Goal: Task Accomplishment & Management: Complete application form

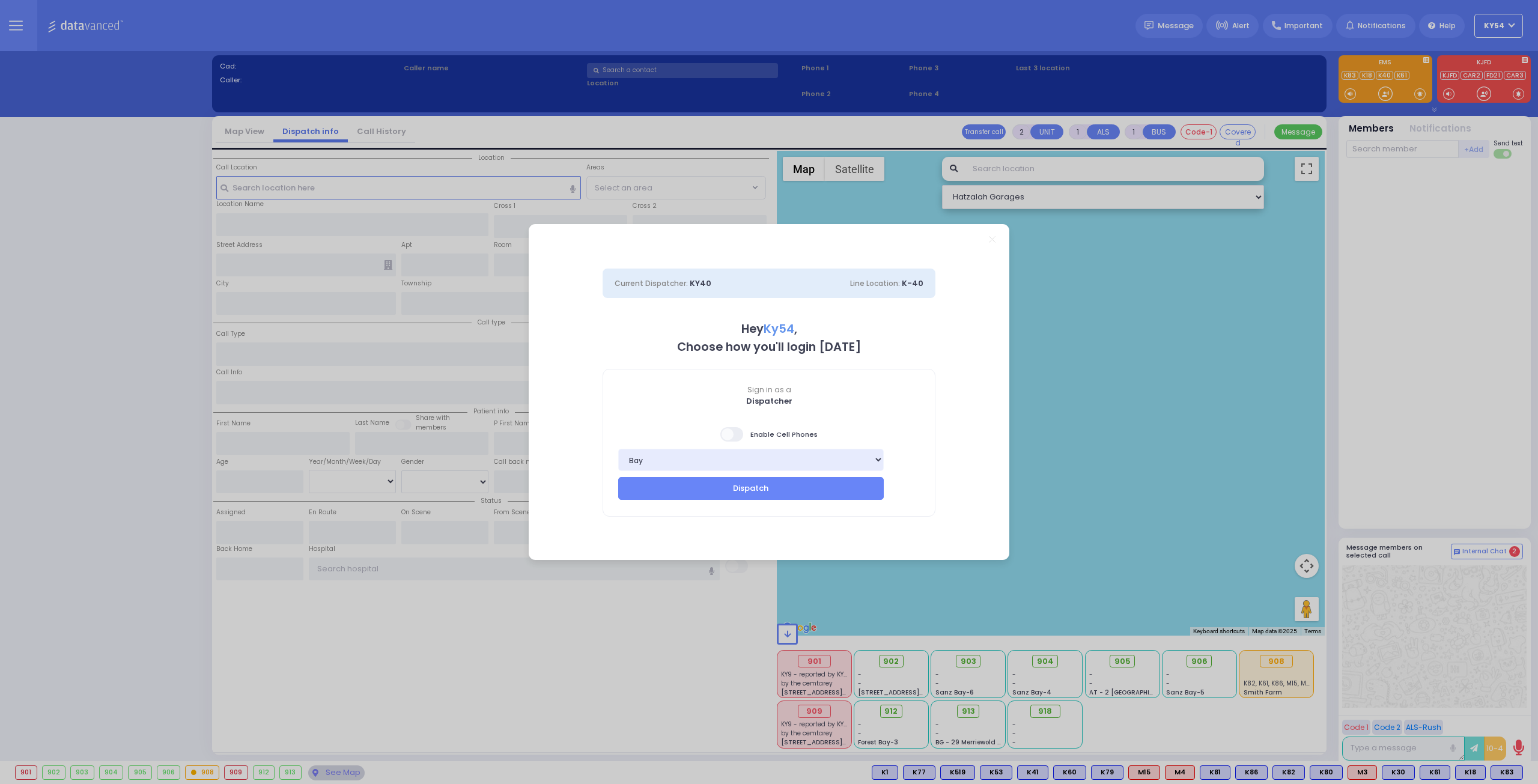
click at [739, 435] on span at bounding box center [732, 435] width 24 height 15
click at [120, 426] on input "checkbox" at bounding box center [120, 426] width 0 height 0
click at [743, 491] on button "Dispatch" at bounding box center [751, 488] width 266 height 23
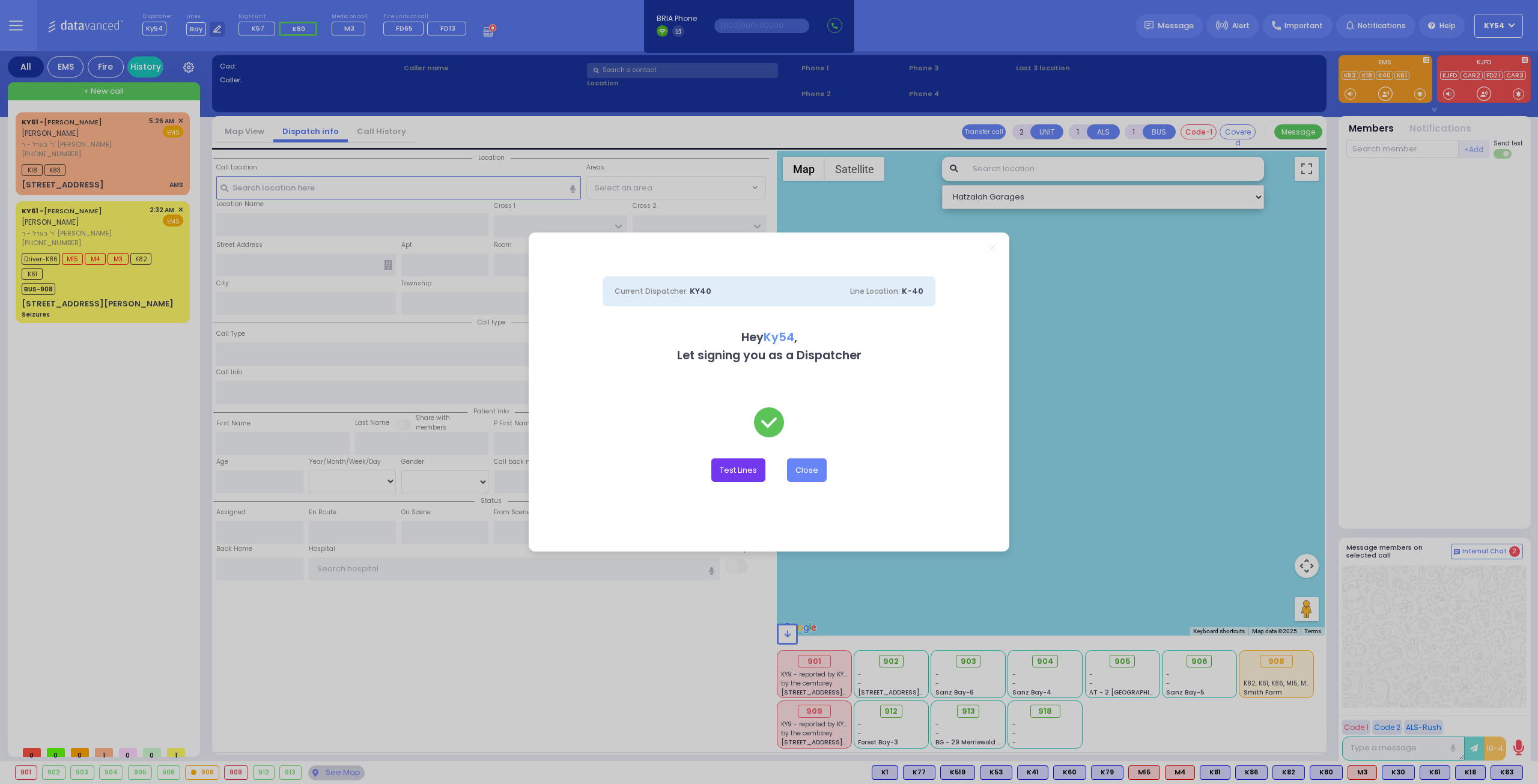
click at [738, 468] on button "Test Lines" at bounding box center [738, 469] width 54 height 23
type input "8457831212"
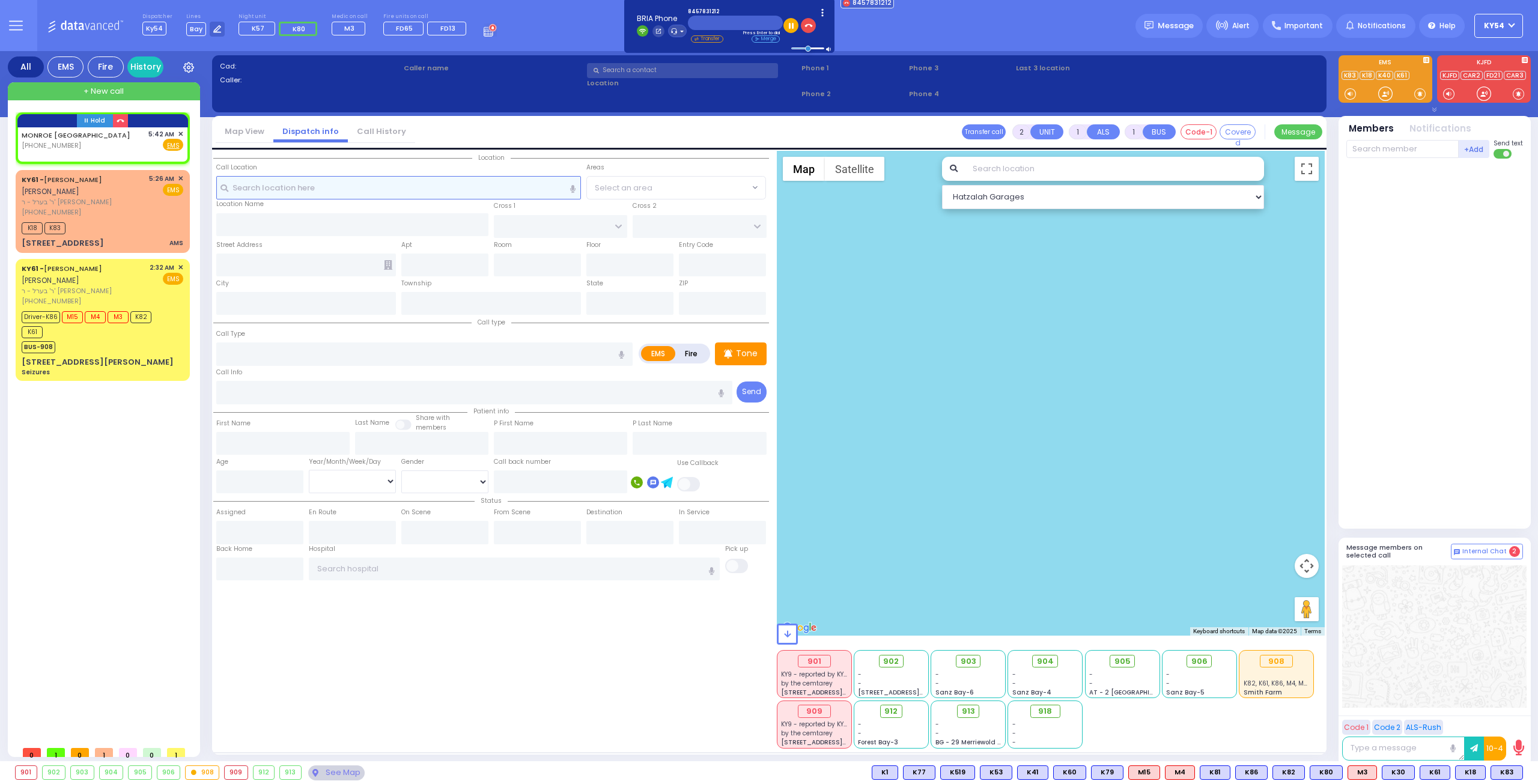
select select
radio input "true"
select select
type input "05:42"
select select "Hatzalah Garages"
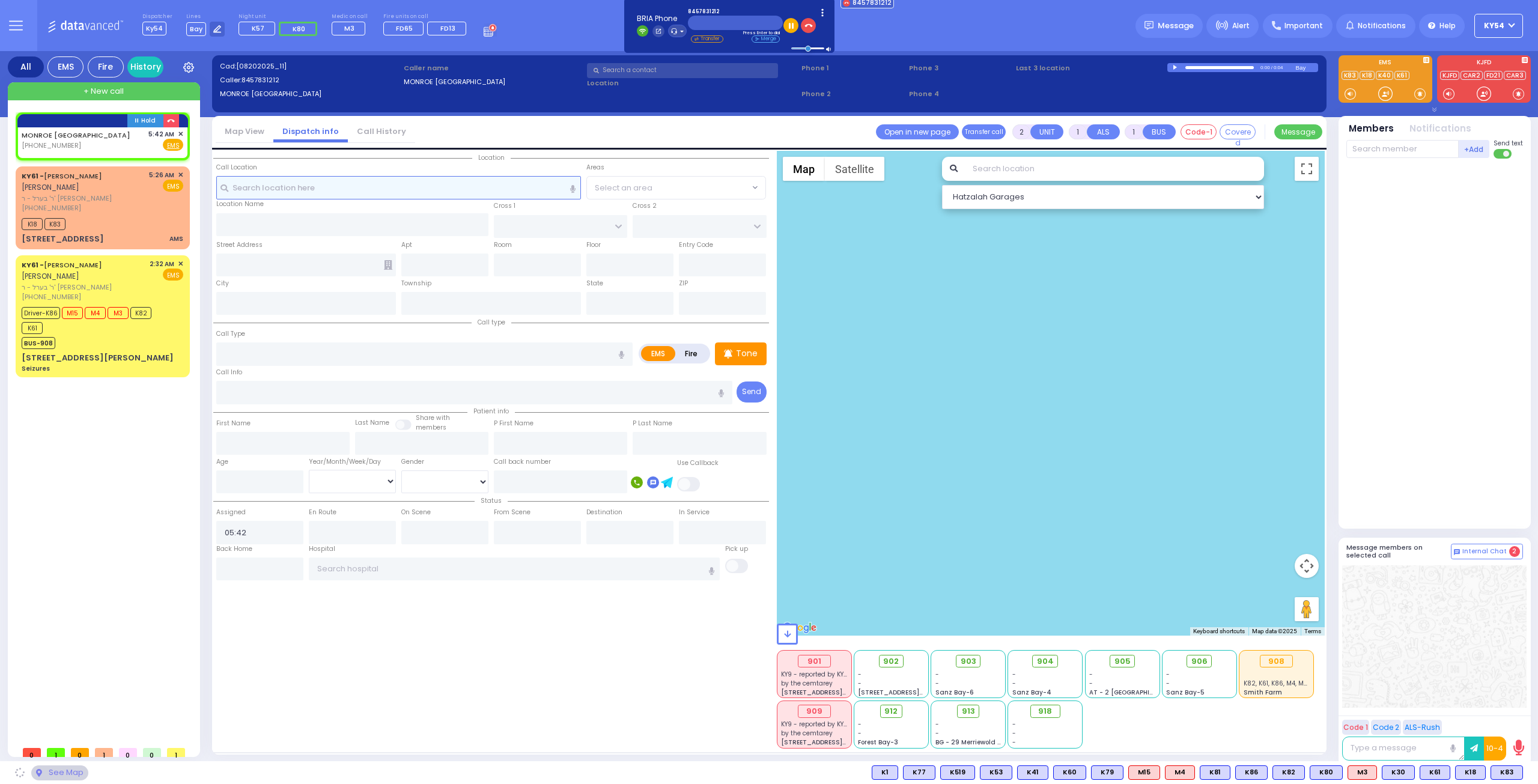
select select
radio input "true"
select select
select select "Hatzalah Garages"
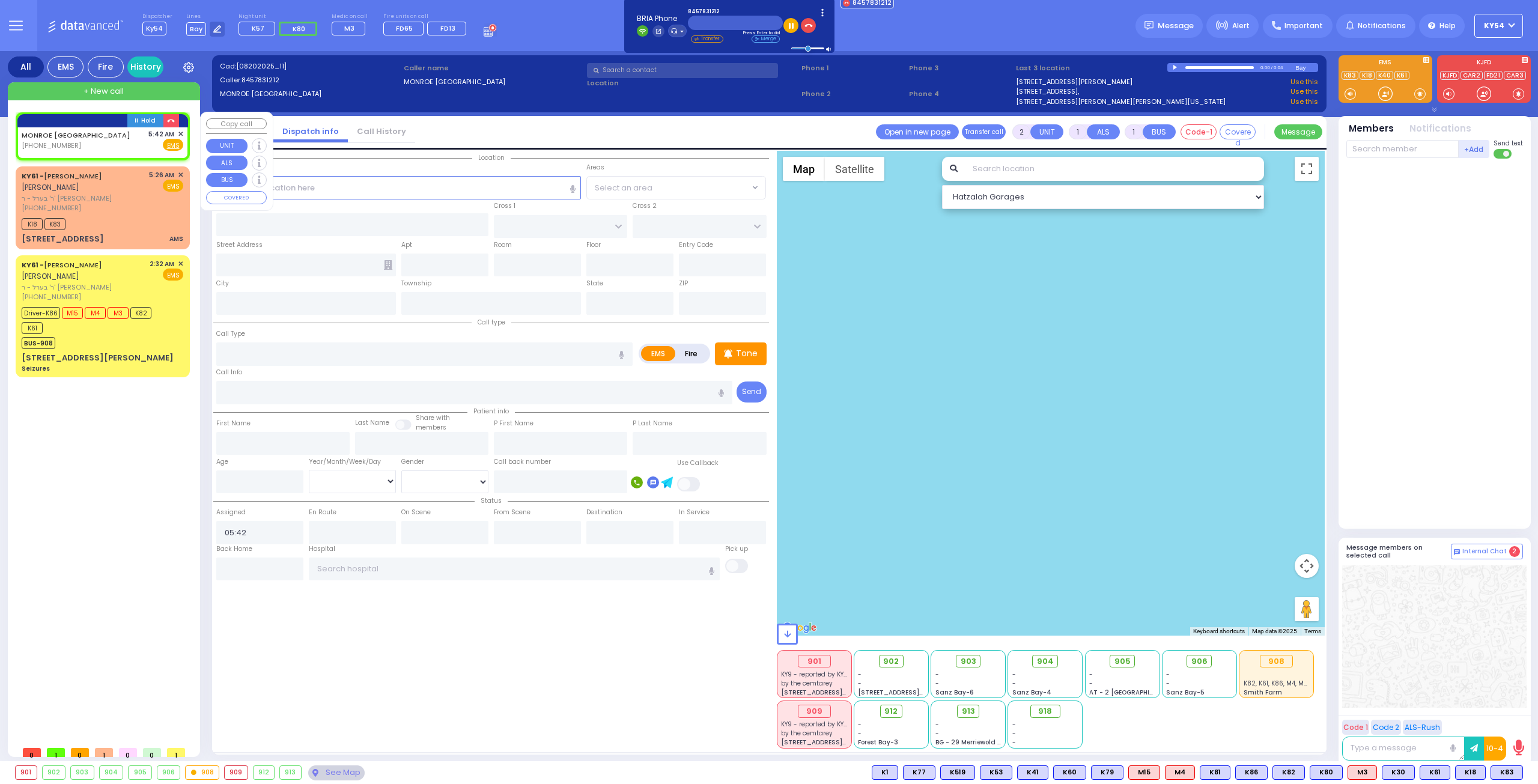
click at [181, 133] on span "✕" at bounding box center [181, 134] width 6 height 10
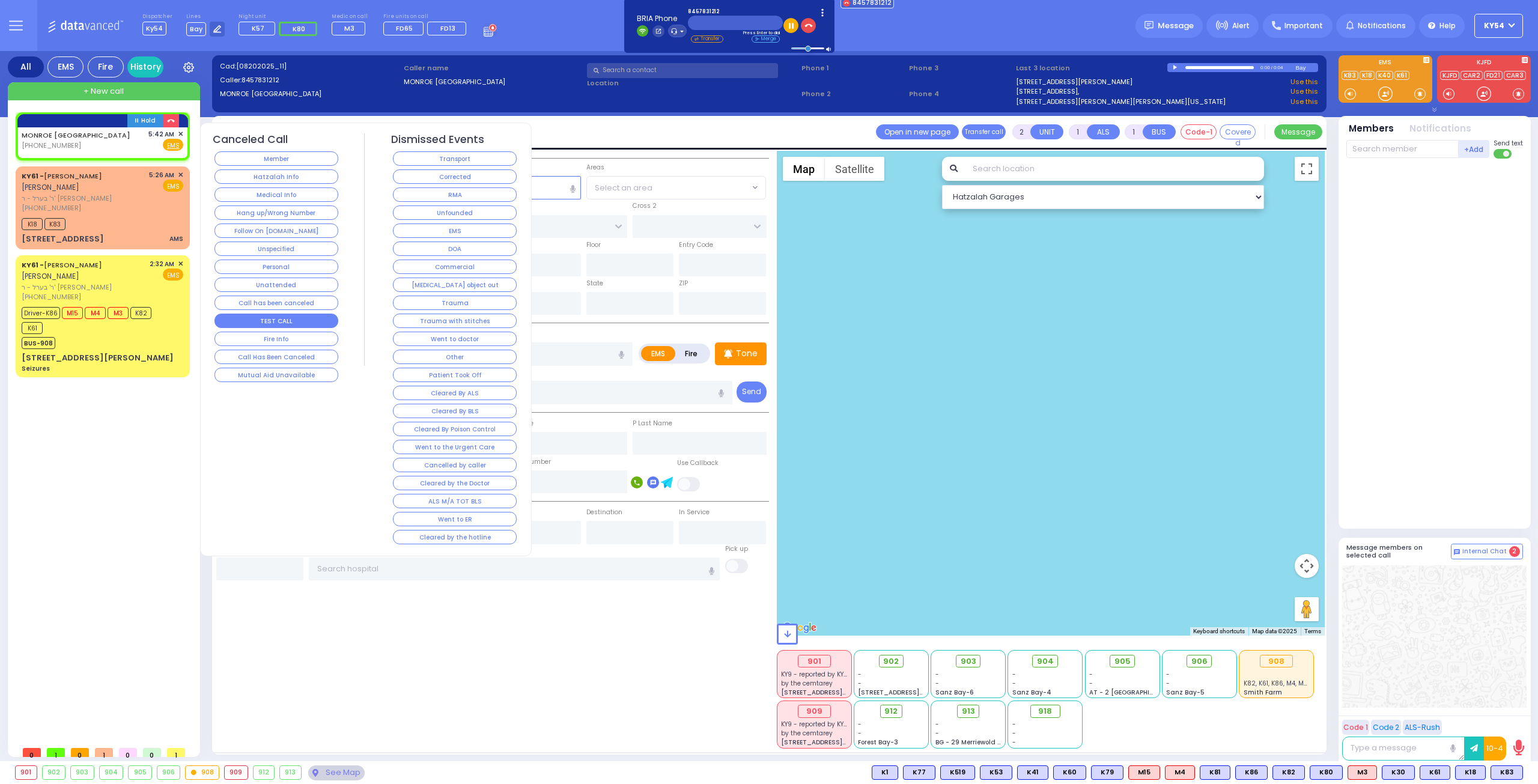
click at [243, 316] on button "TEST CALL" at bounding box center [277, 321] width 124 height 15
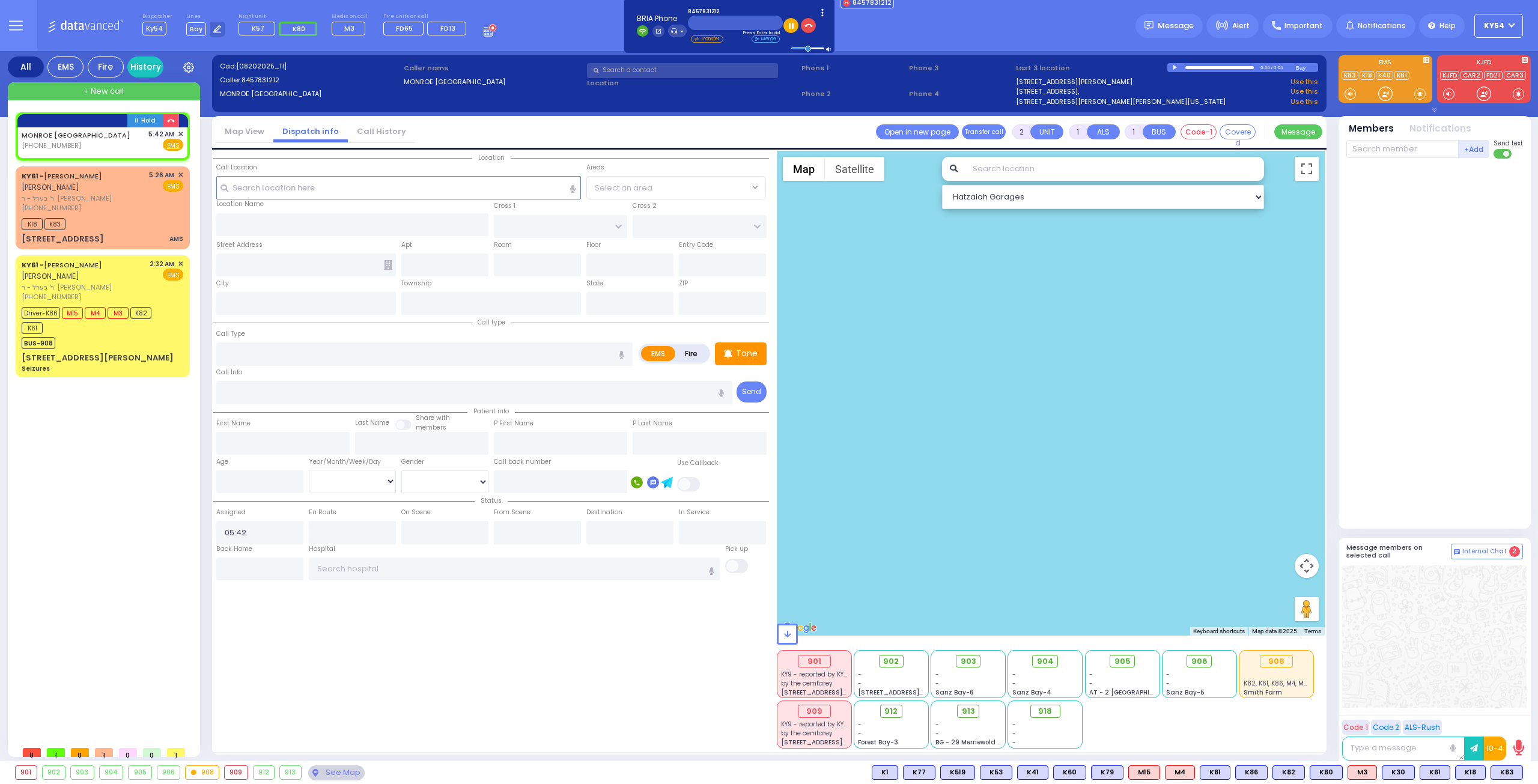
select select
radio input "true"
select select
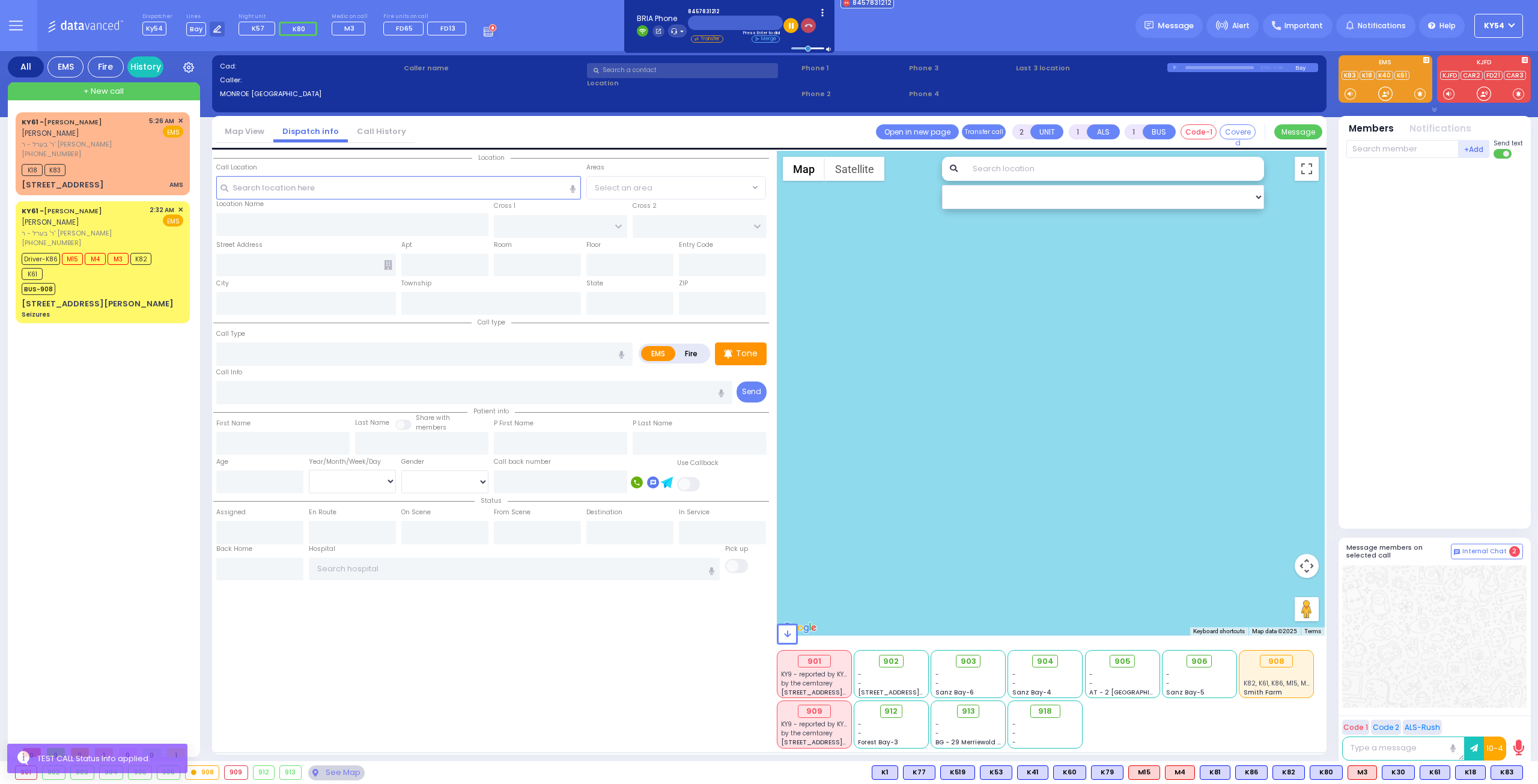
click at [812, 24] on button "button" at bounding box center [808, 25] width 15 height 15
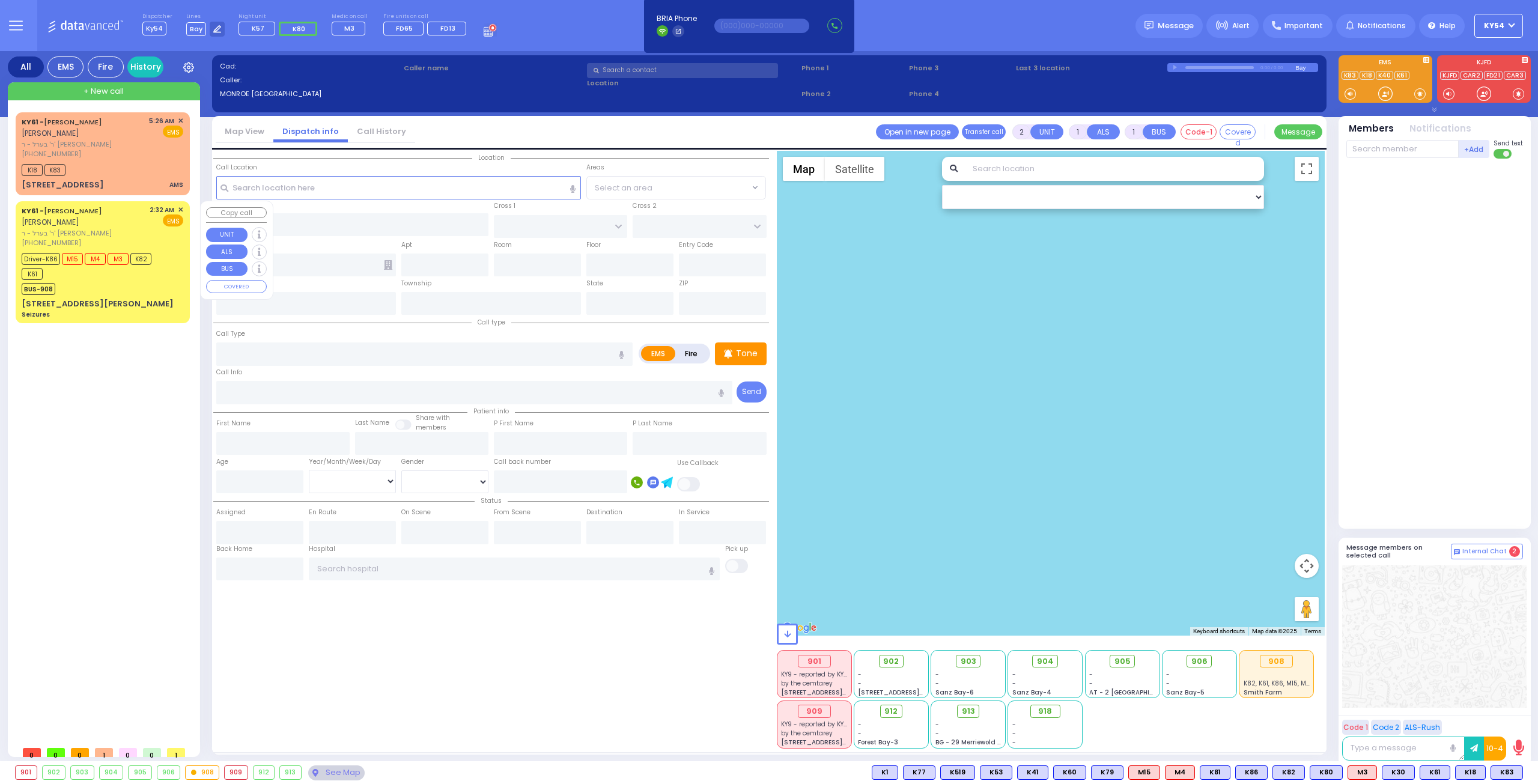
click at [114, 391] on div "KY61 - [PERSON_NAME] [PERSON_NAME] ר' בערל - ר' [PERSON_NAME] [PHONE_NUMBER] 5:…" at bounding box center [105, 427] width 179 height 628
click at [122, 153] on div "[PHONE_NUMBER]" at bounding box center [83, 154] width 123 height 10
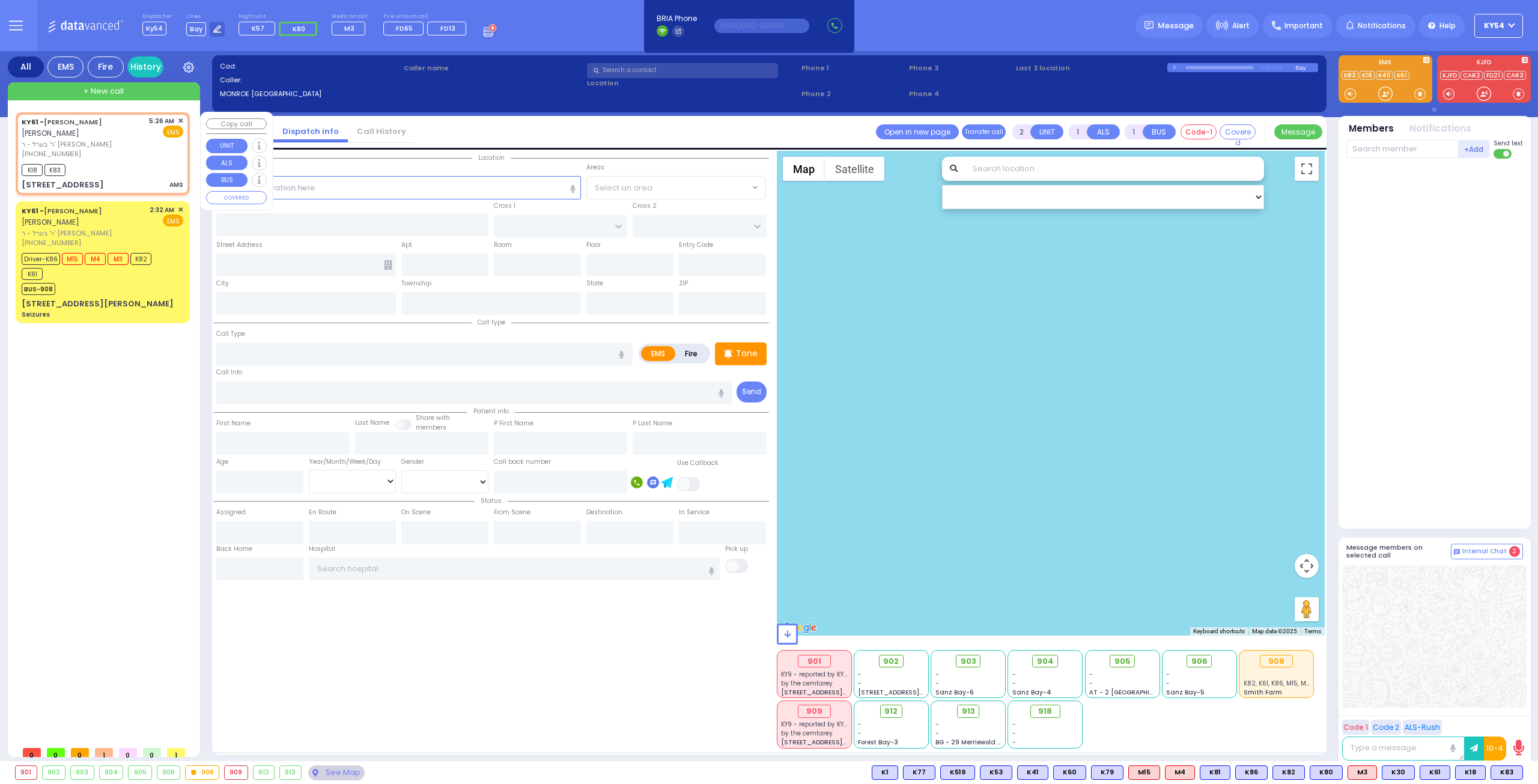
select select
type input "AMS"
radio input "true"
type input "[PERSON_NAME]"
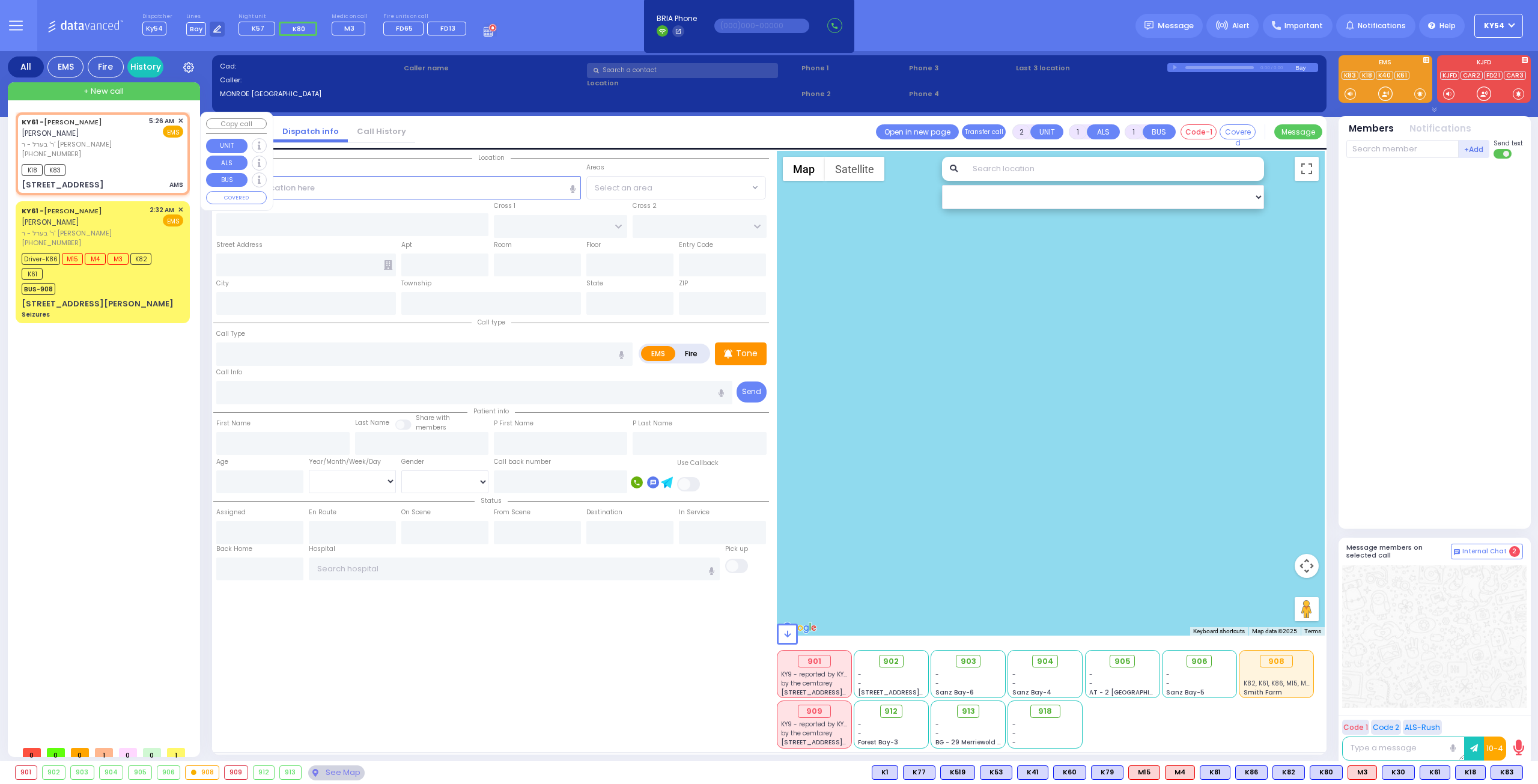
select select
type input "05:26"
type input "05:28"
type input "CHEVRON RD"
type input "[GEOGRAPHIC_DATA]"
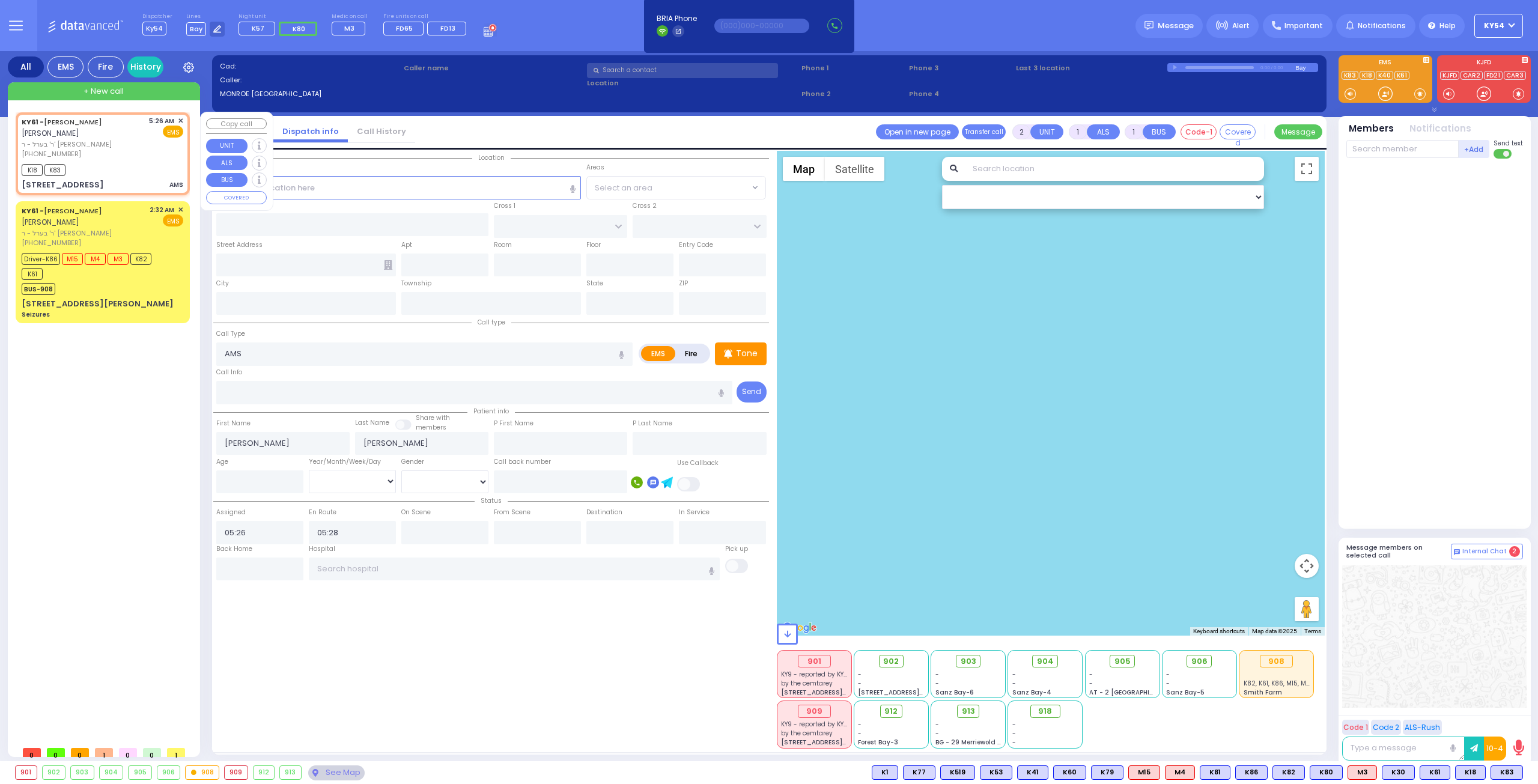
type input "[STREET_ADDRESS]"
type input "401"
type input "Monroe"
type input "[US_STATE]"
type input "10950"
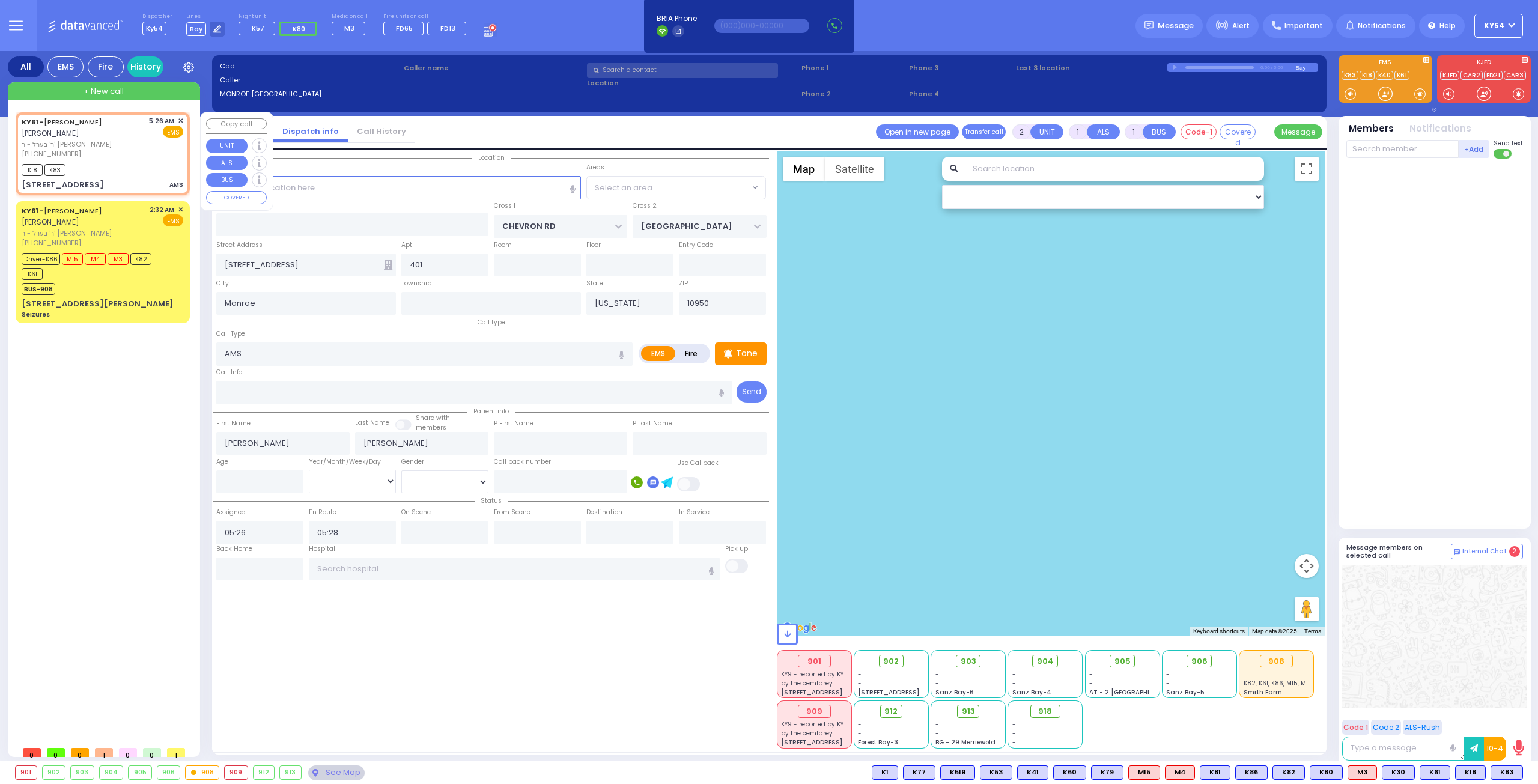
select select "SECTION 5"
select select "Hatzalah Garages"
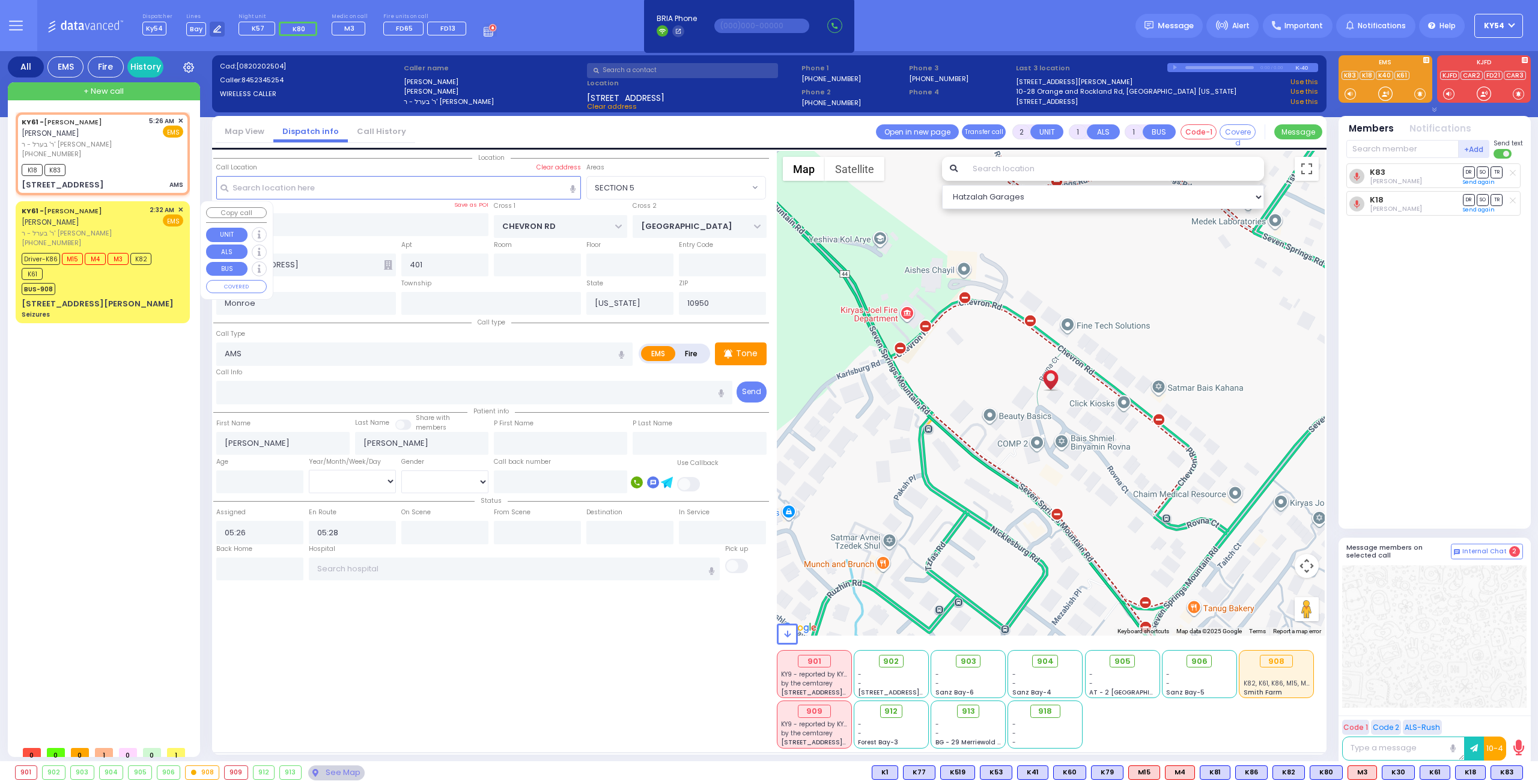
drag, startPoint x: 120, startPoint y: 534, endPoint x: 126, endPoint y: 532, distance: 6.3
click at [124, 534] on div "KY61 - [PERSON_NAME] [PERSON_NAME] ר' בערל - ר' [PERSON_NAME] [PHONE_NUMBER] 5:…" at bounding box center [105, 427] width 179 height 628
drag, startPoint x: 165, startPoint y: 473, endPoint x: 187, endPoint y: 431, distance: 47.4
click at [165, 473] on div "KY61 - [PERSON_NAME] [PERSON_NAME] ר' בערל - ר' [PERSON_NAME] [PHONE_NUMBER] 5:…" at bounding box center [105, 427] width 179 height 628
click at [167, 268] on div "Driver-K86 M15 M4 M3 K82 K61" at bounding box center [96, 264] width 150 height 30
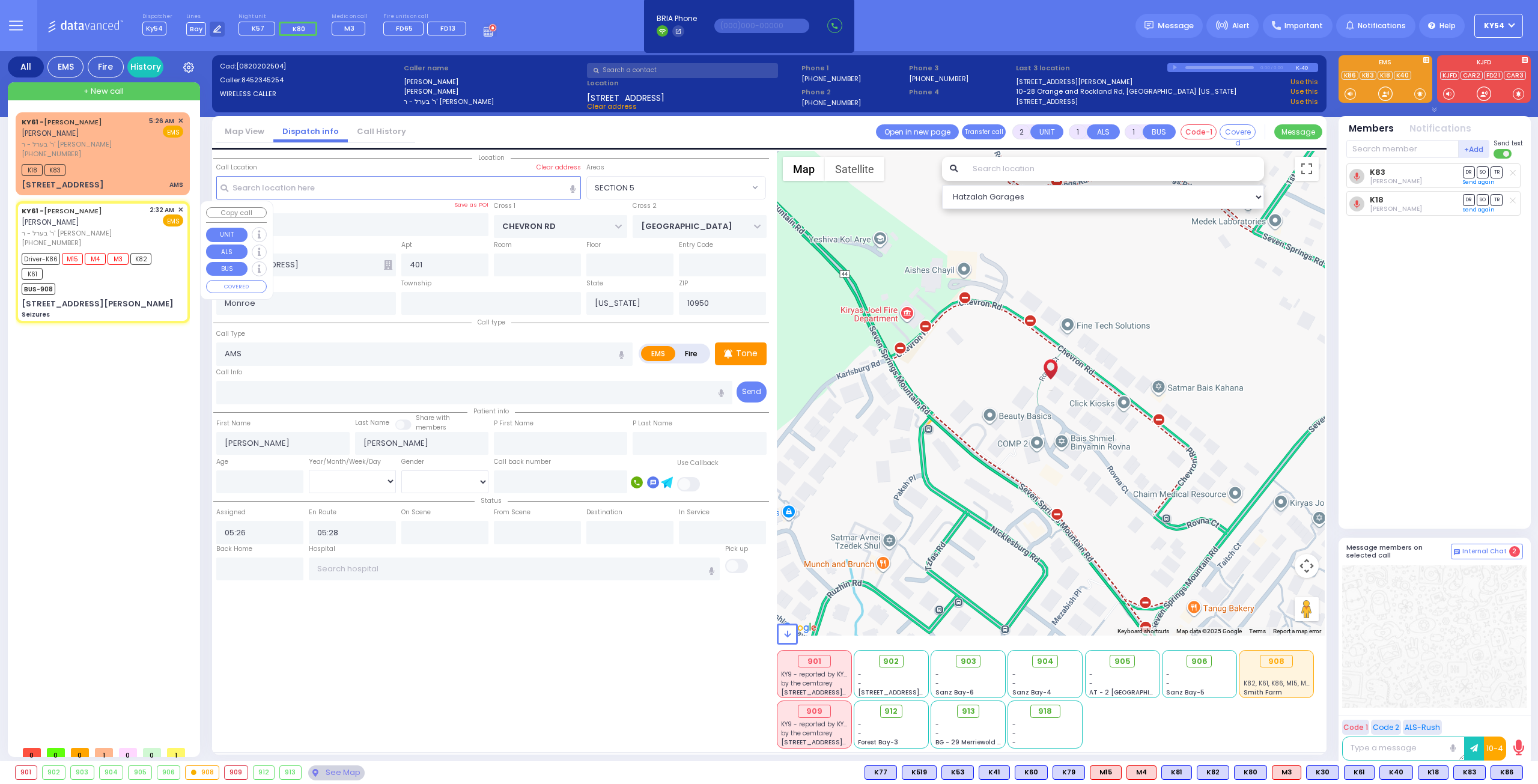
type input "6"
select select
type input "Seizures"
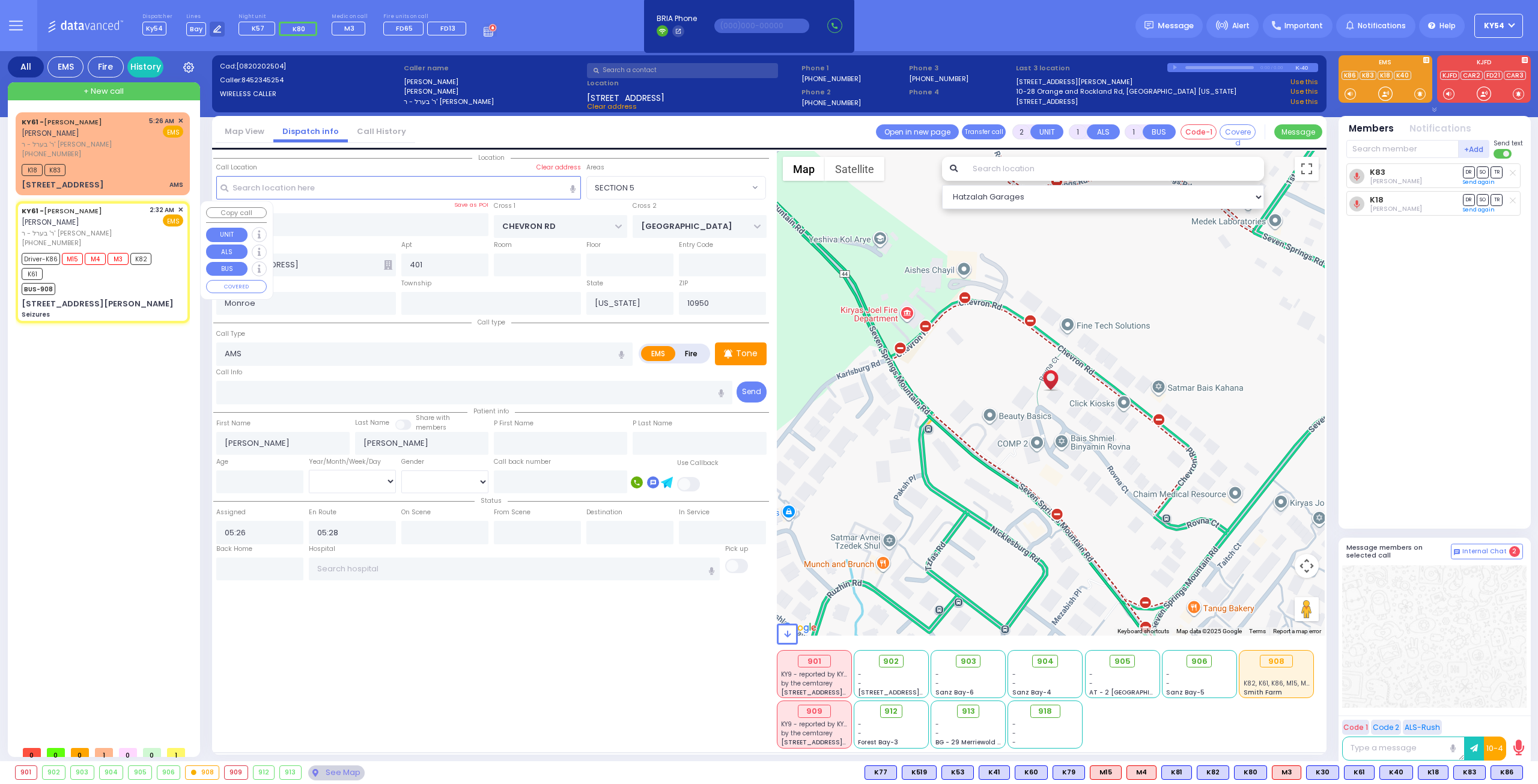
radio input "true"
type input "[PERSON_NAME]"
type input "5"
select select "Year"
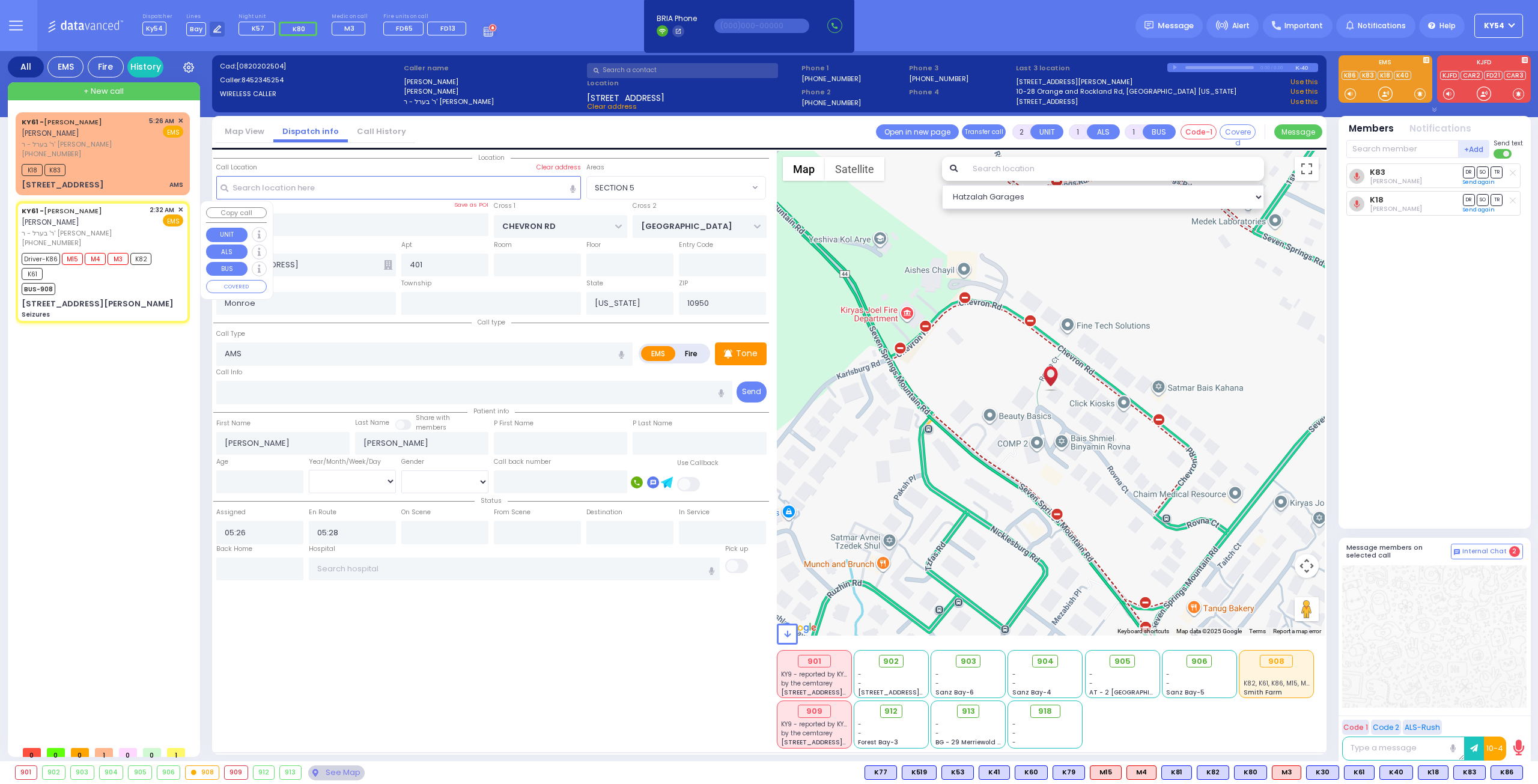
select select "[DEMOGRAPHIC_DATA]"
type input "02:32"
type input "02:34"
type input "02:36"
type input "03:20"
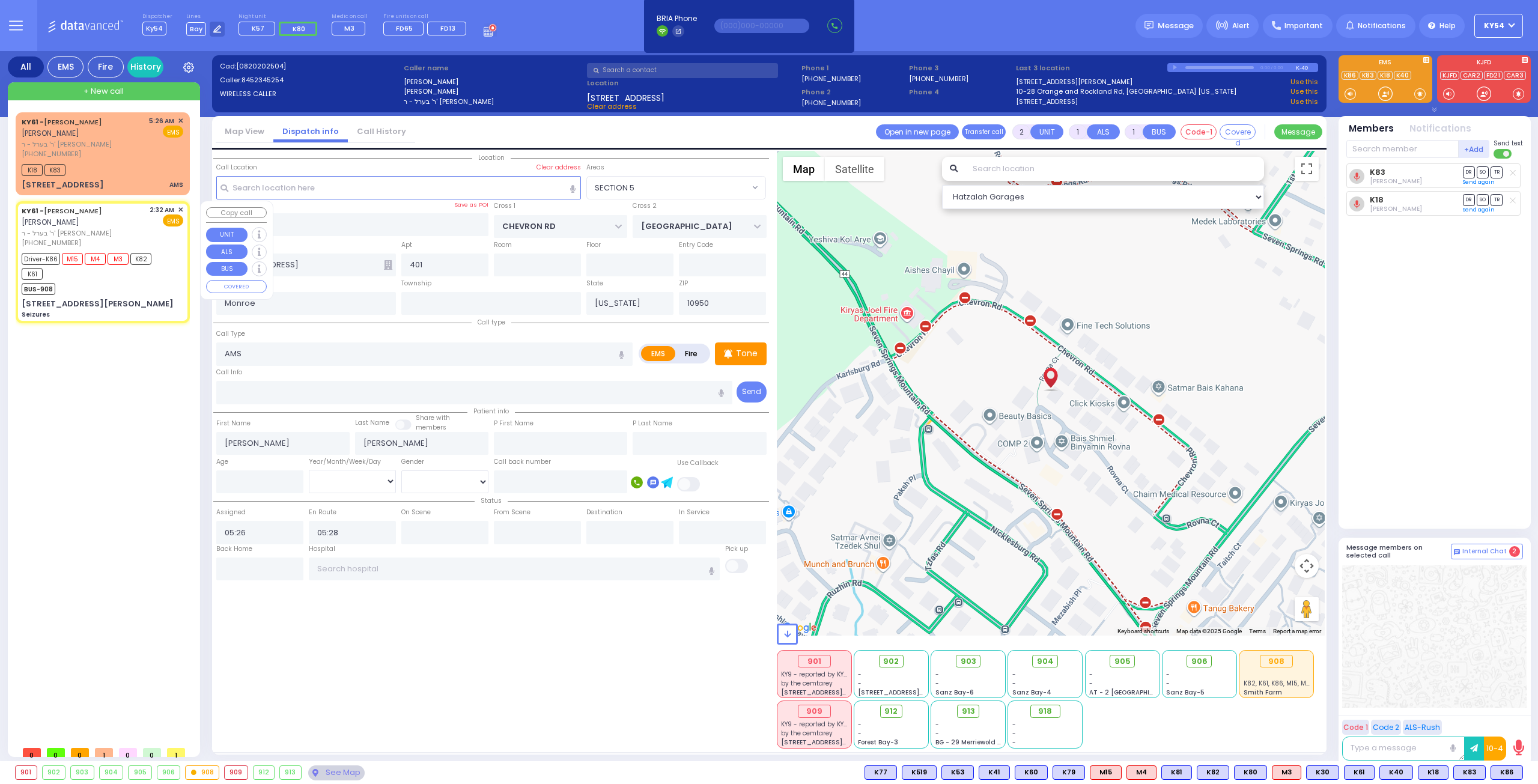
type input "04:11"
type input "05:00"
type input "[GEOGRAPHIC_DATA]"
type input "TOMER CIRCLE"
type input "[PERSON_NAME] COURT"
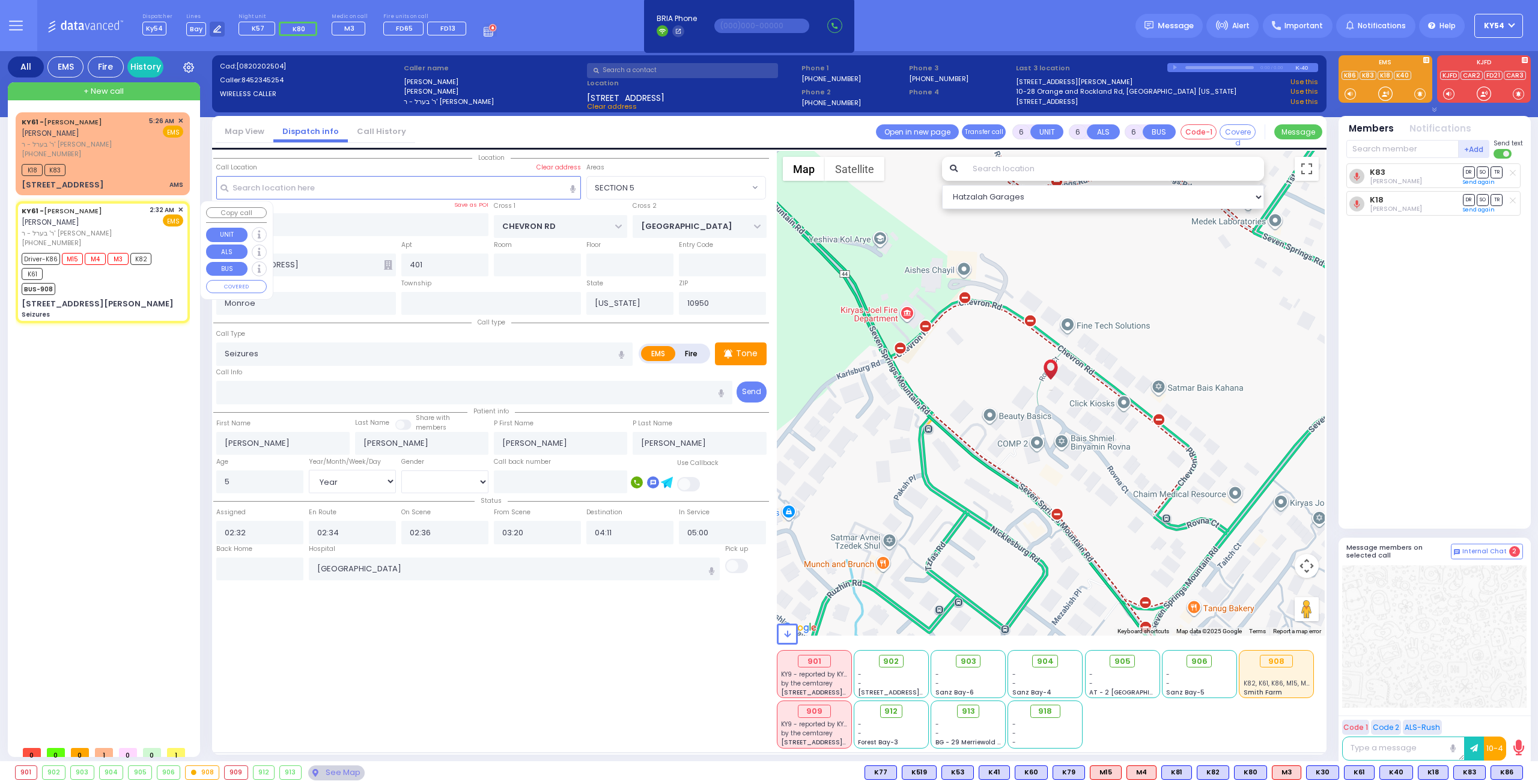
type input "[STREET_ADDRESS][PERSON_NAME]"
select select "[PERSON_NAME][GEOGRAPHIC_DATA]"
select select "Hatzalah Garages"
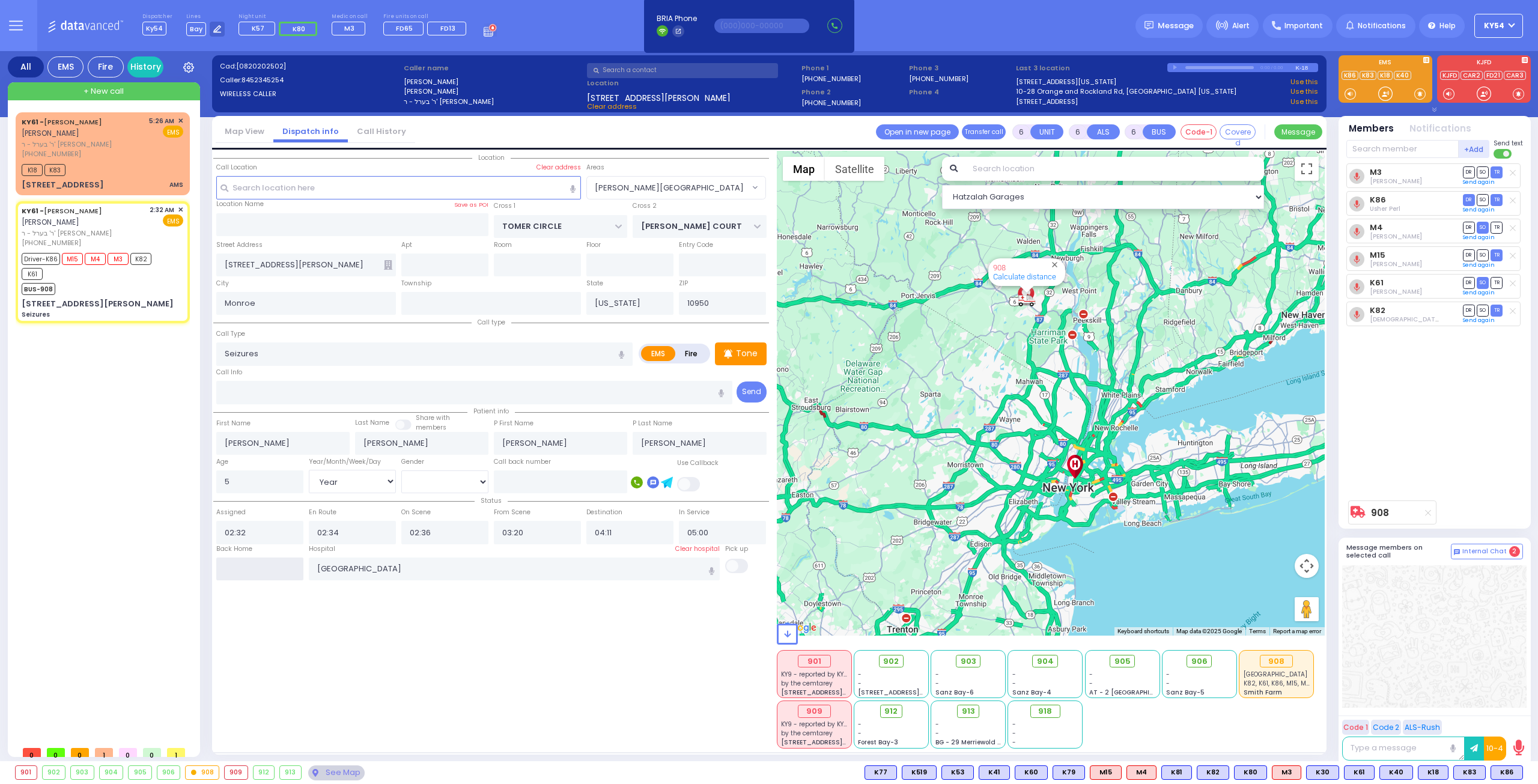
click at [278, 571] on input "text" at bounding box center [259, 569] width 87 height 23
click at [278, 570] on input "text" at bounding box center [259, 569] width 87 height 23
type input "05:47"
click at [278, 569] on input "05:47" at bounding box center [259, 569] width 87 height 23
click at [278, 567] on input "05:47" at bounding box center [259, 569] width 87 height 23
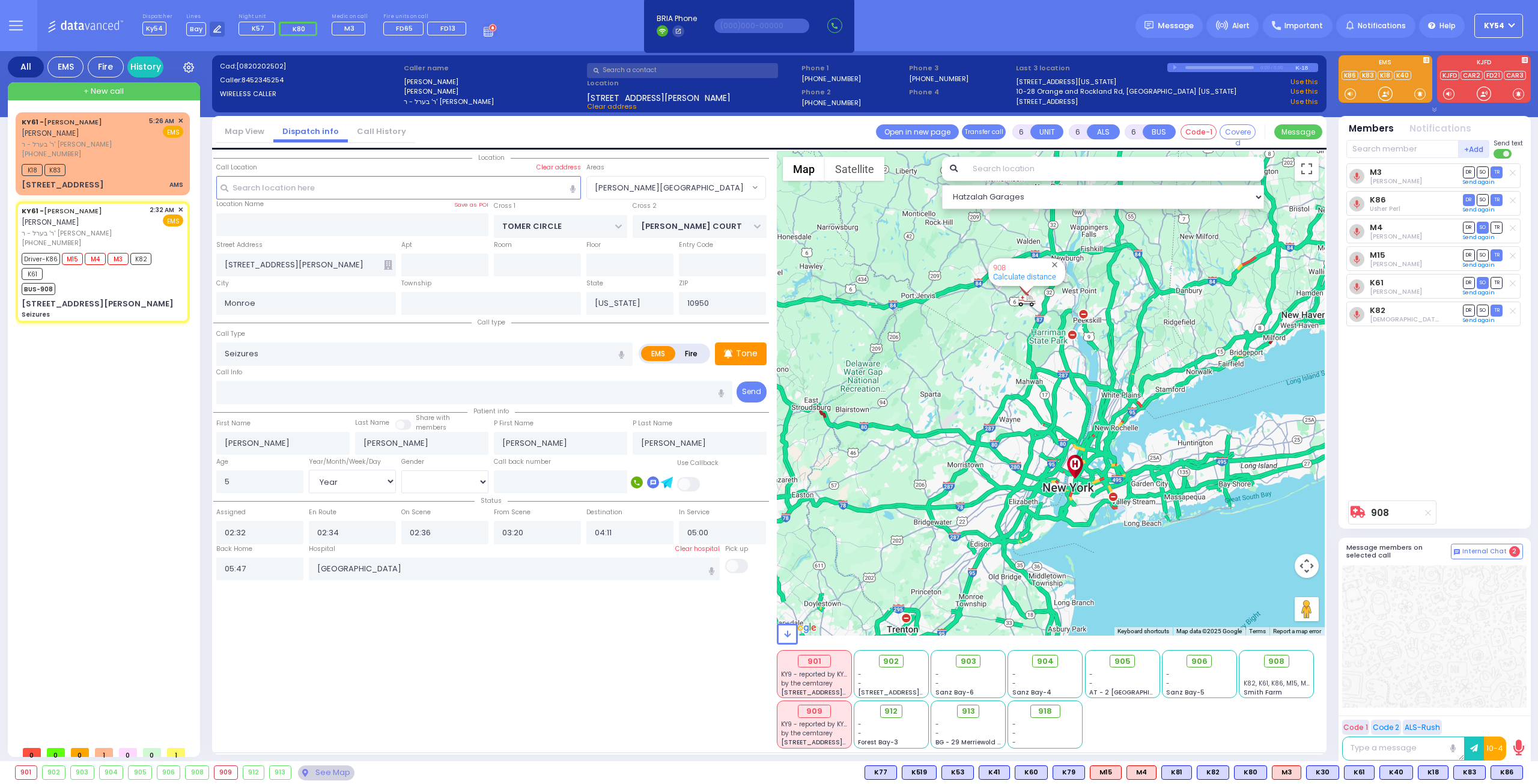
click at [151, 526] on div "KY61 - [PERSON_NAME] [PERSON_NAME] ר' בערל - ר' [PERSON_NAME] [PHONE_NUMBER] 5:…" at bounding box center [105, 427] width 179 height 628
select select
radio input "true"
select select
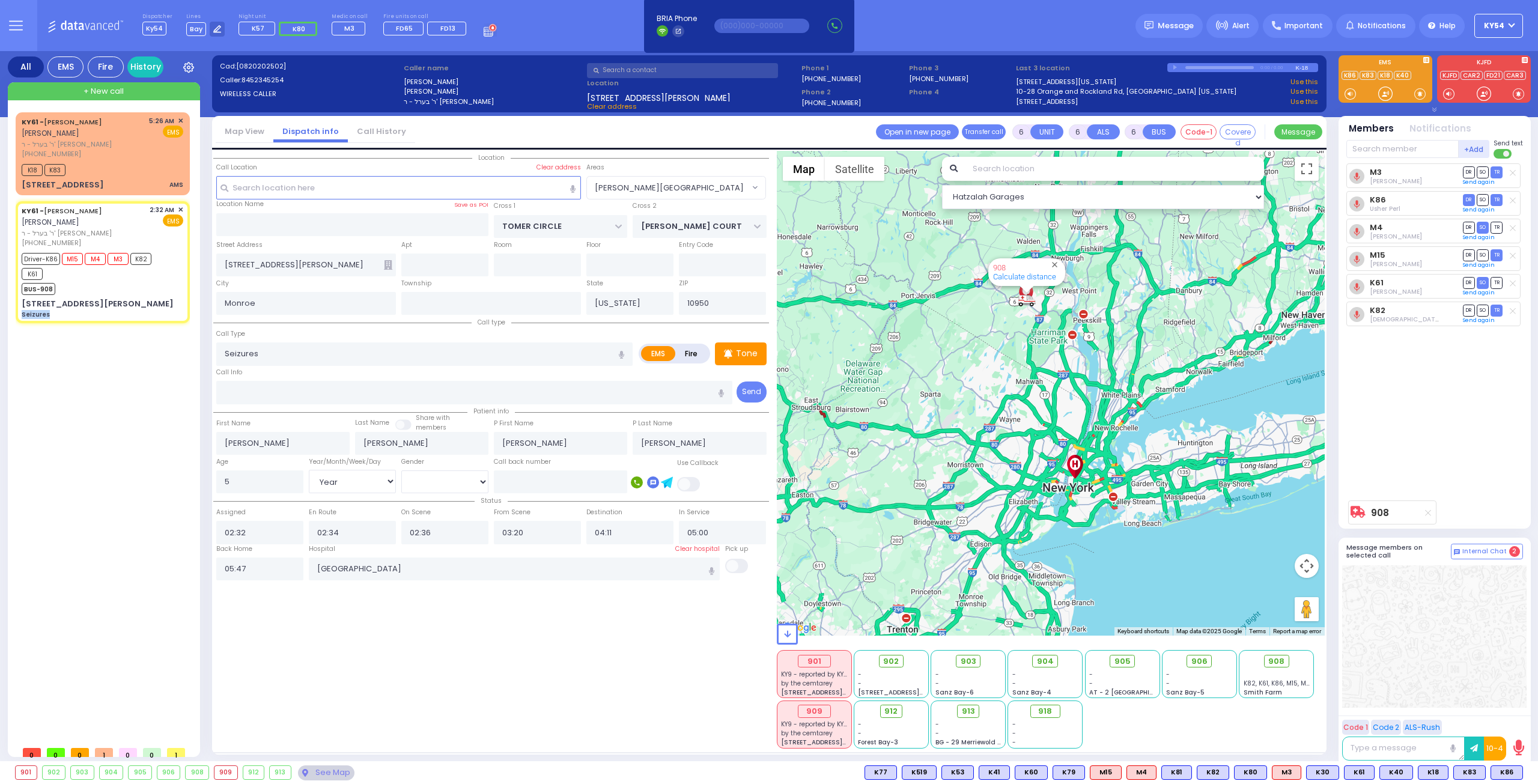
select select
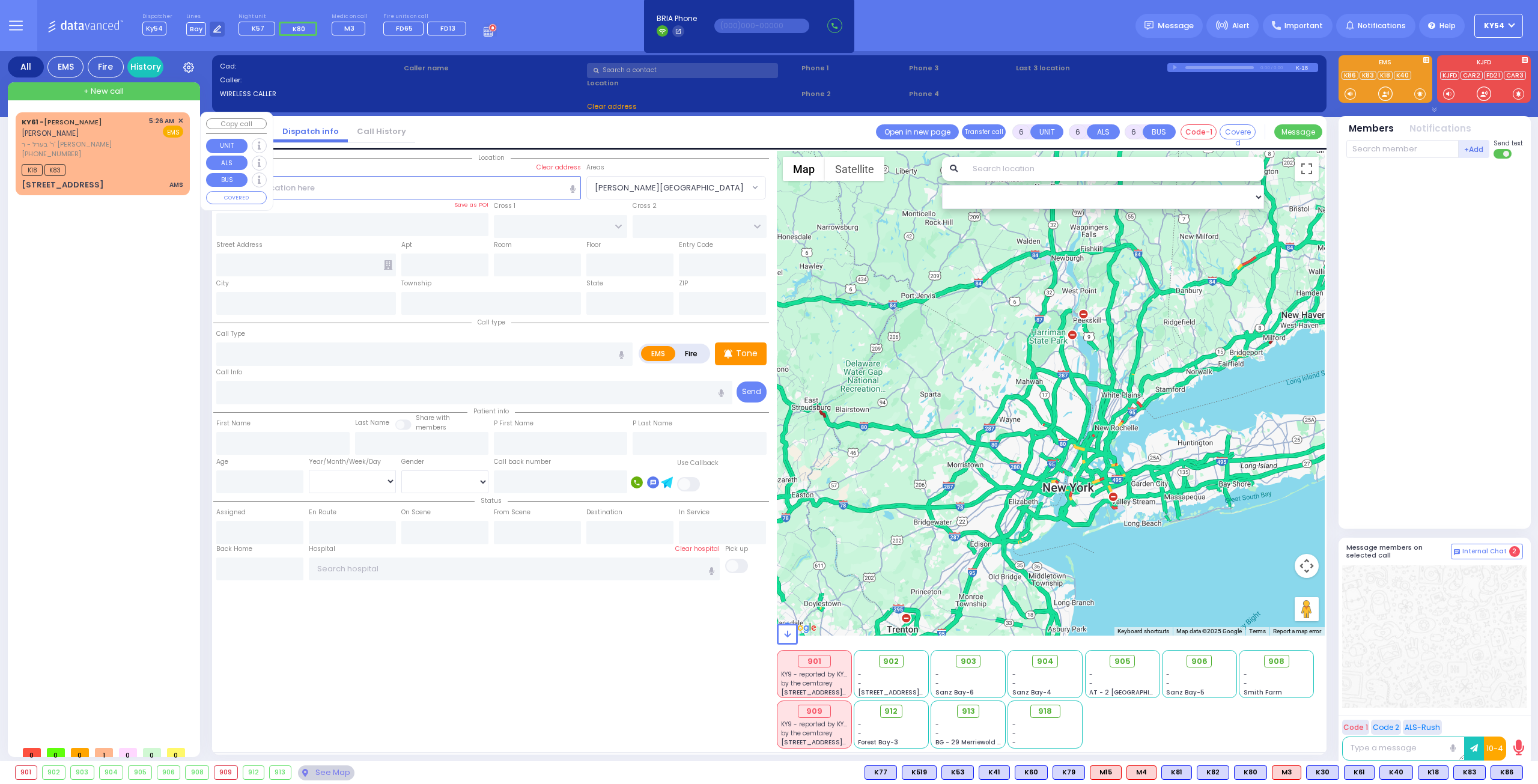
click at [132, 157] on div "[PHONE_NUMBER]" at bounding box center [83, 154] width 123 height 10
type input "2"
type input "1"
select select
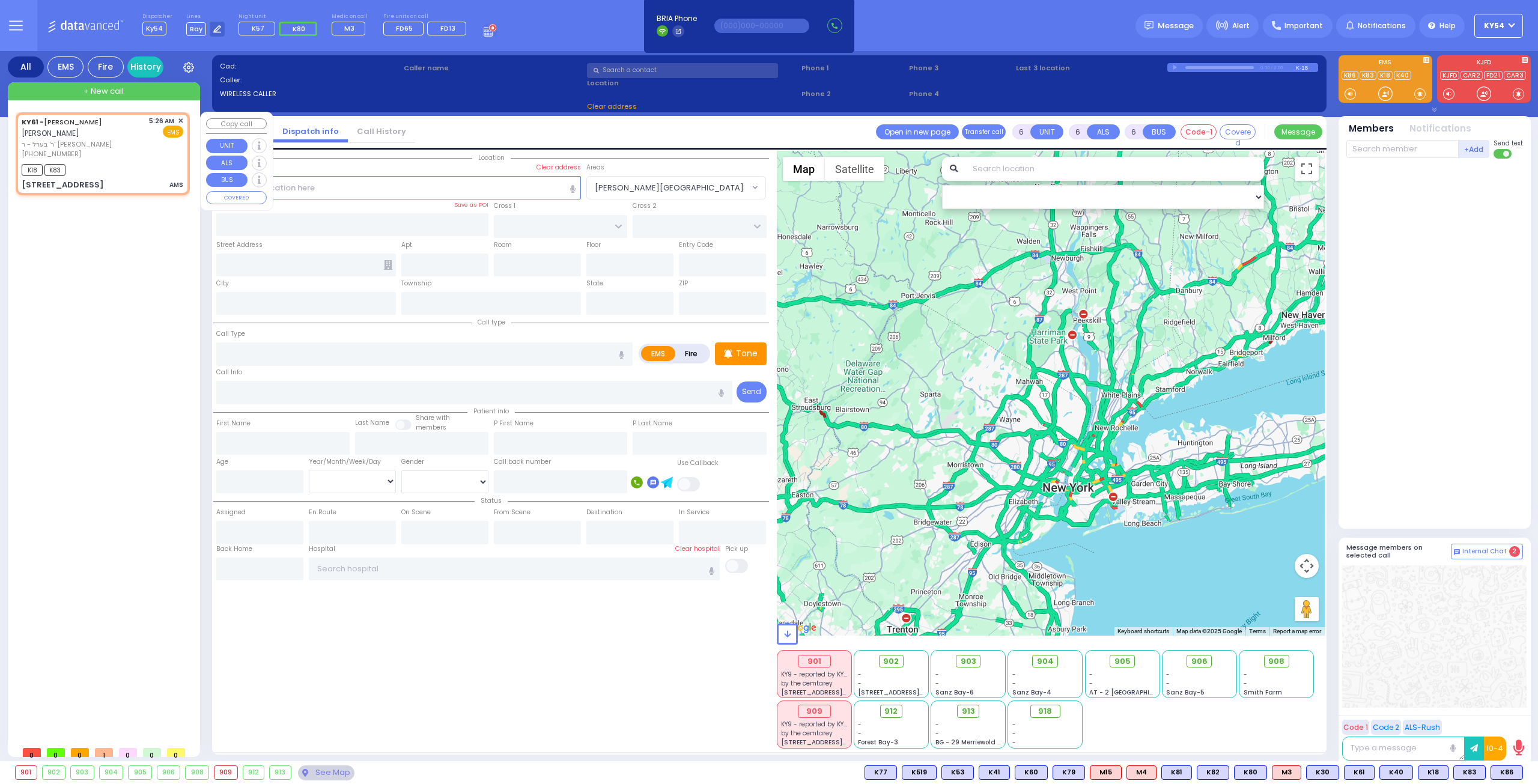
type input "AMS"
radio input "true"
type input "[PERSON_NAME]"
select select
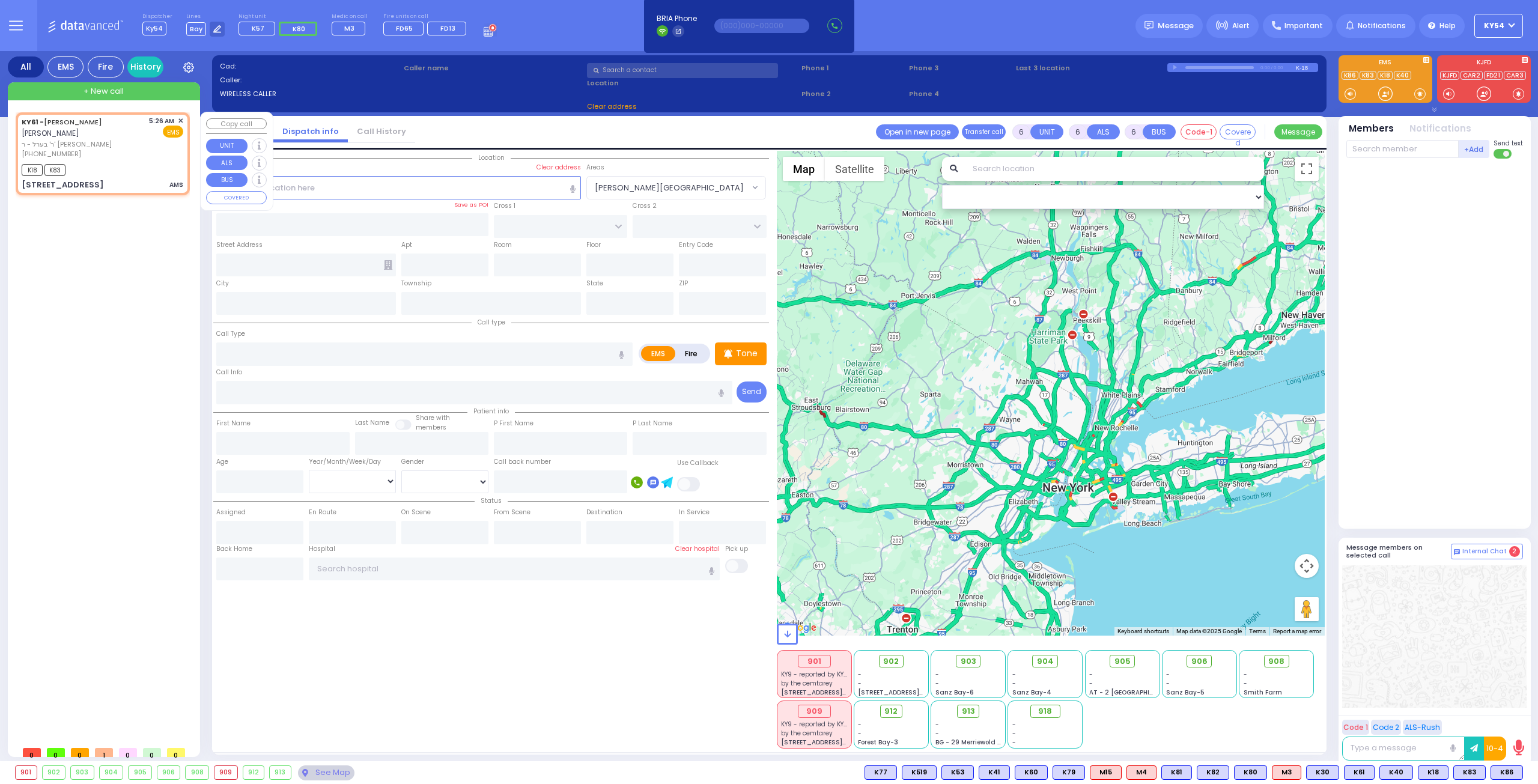
type input "05:26"
type input "05:28"
type input "CHEVRON RD"
type input "[GEOGRAPHIC_DATA]"
type input "[STREET_ADDRESS]"
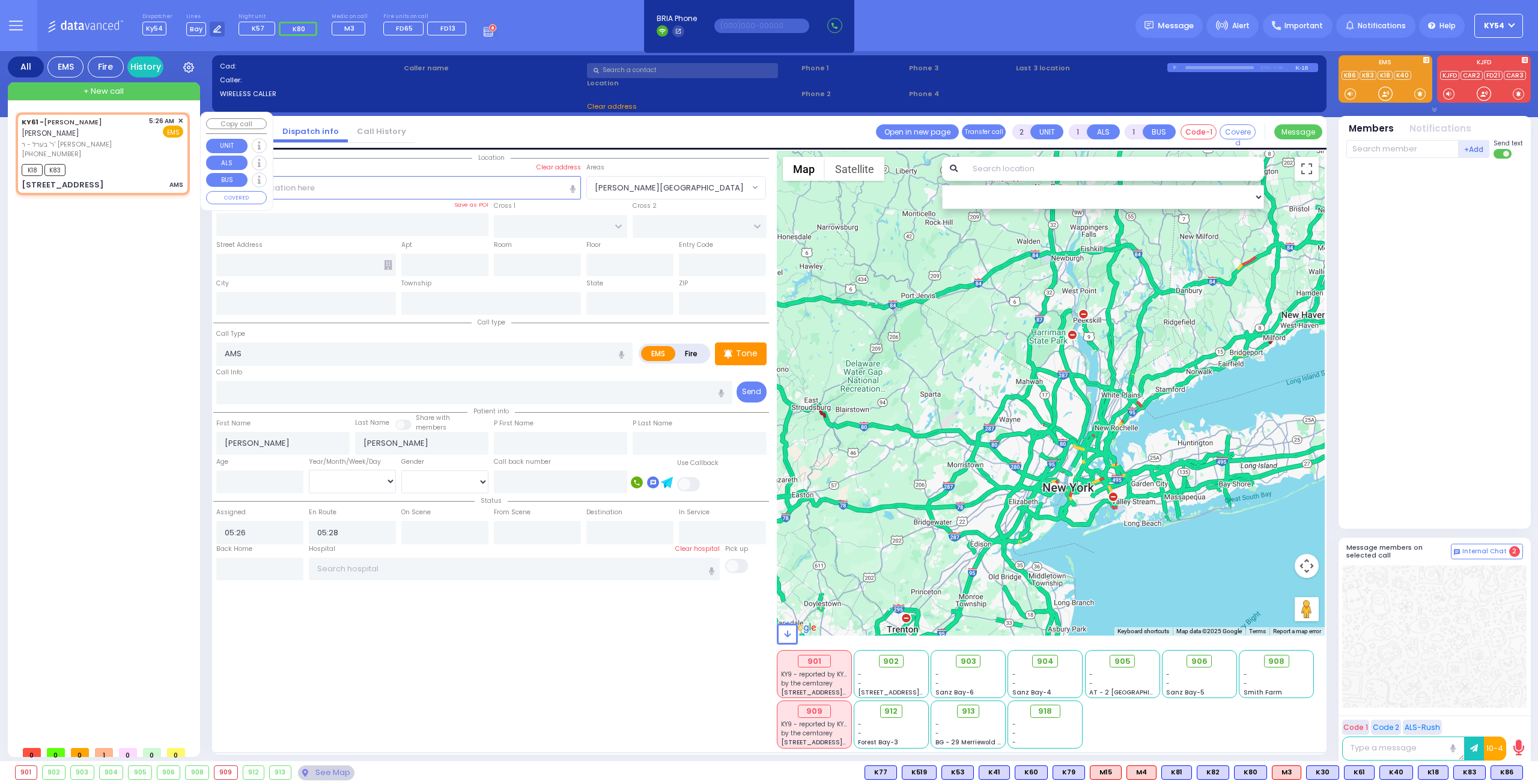
type input "401"
type input "Monroe"
type input "[US_STATE]"
type input "10950"
select select "SECTION 5"
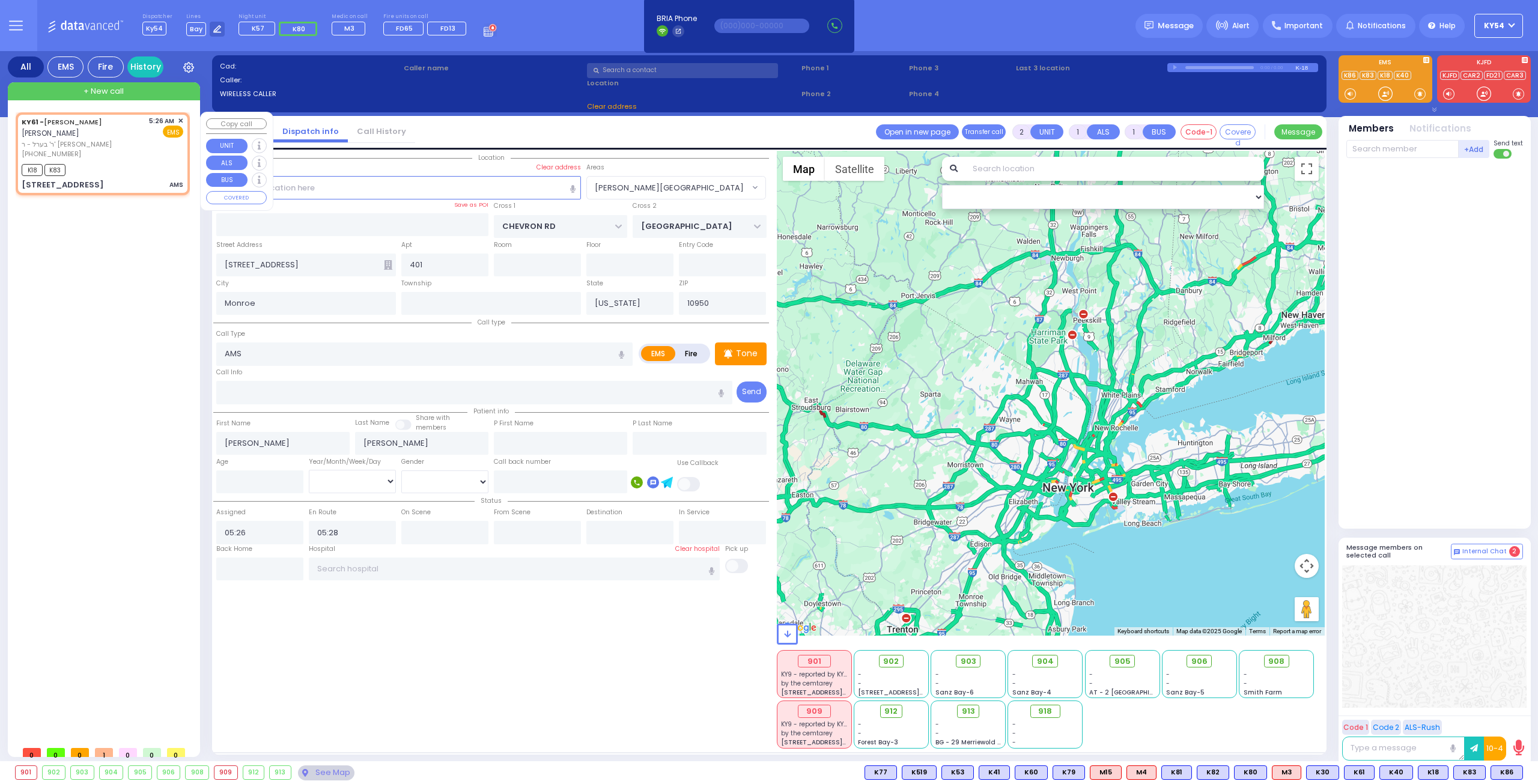
select select "Hatzalah Garages"
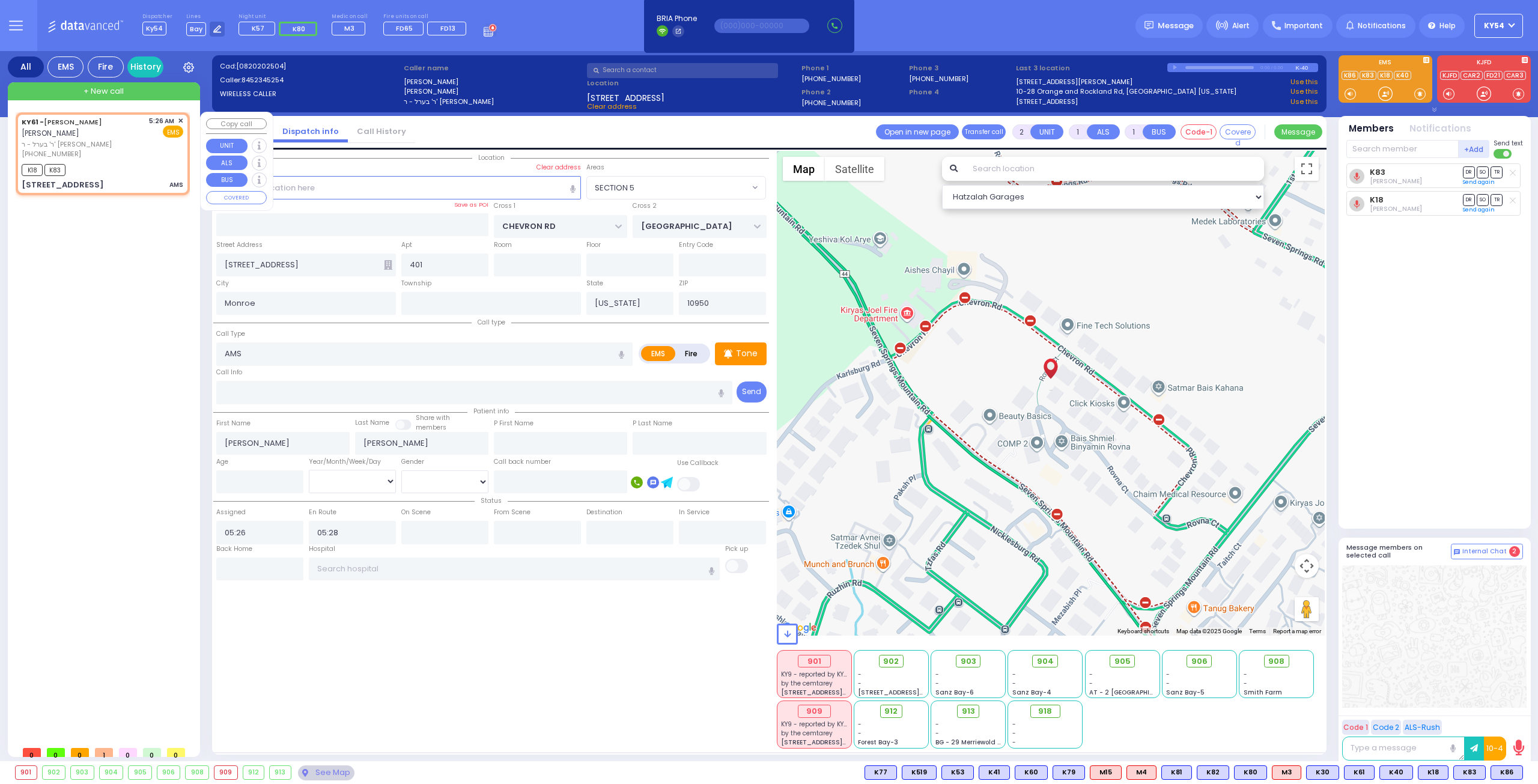
click at [118, 331] on div "KY61 - [PERSON_NAME] [PERSON_NAME] ר' בערל - ר' [PERSON_NAME] [PHONE_NUMBER] 5:…" at bounding box center [105, 427] width 179 height 628
click at [133, 159] on div "KY61 - [PERSON_NAME] [PERSON_NAME] ר' בערל - ר' [PERSON_NAME] [PHONE_NUMBER] 5:…" at bounding box center [102, 154] width 170 height 79
select select
radio input "true"
select select
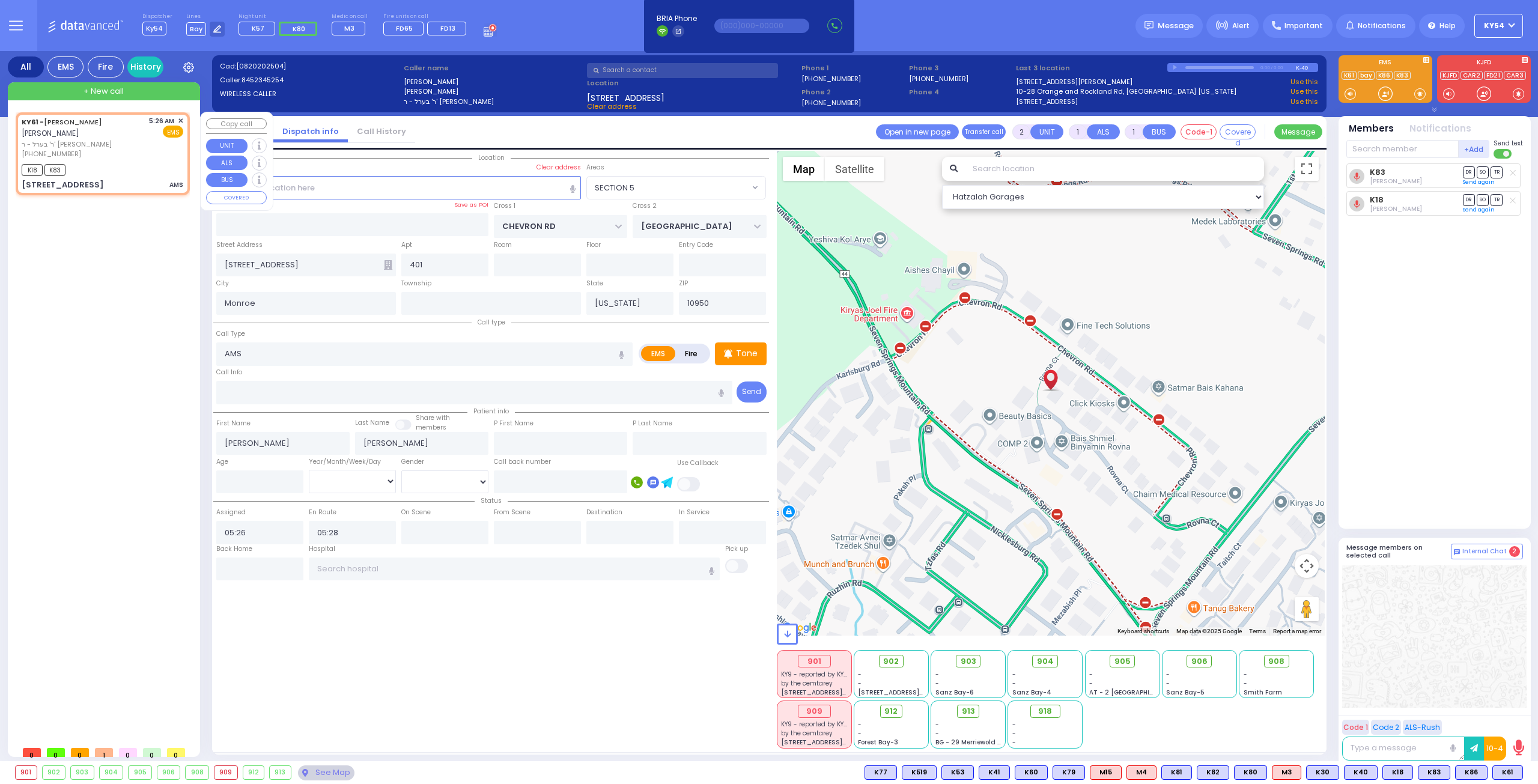
select select "Hatzalah Garages"
select select "SECTION 5"
click at [133, 160] on div "KY61 - [PERSON_NAME] [PERSON_NAME] ר' בערל - ר' [PERSON_NAME] [PHONE_NUMBER] 5:…" at bounding box center [102, 154] width 170 height 79
select select
radio input "true"
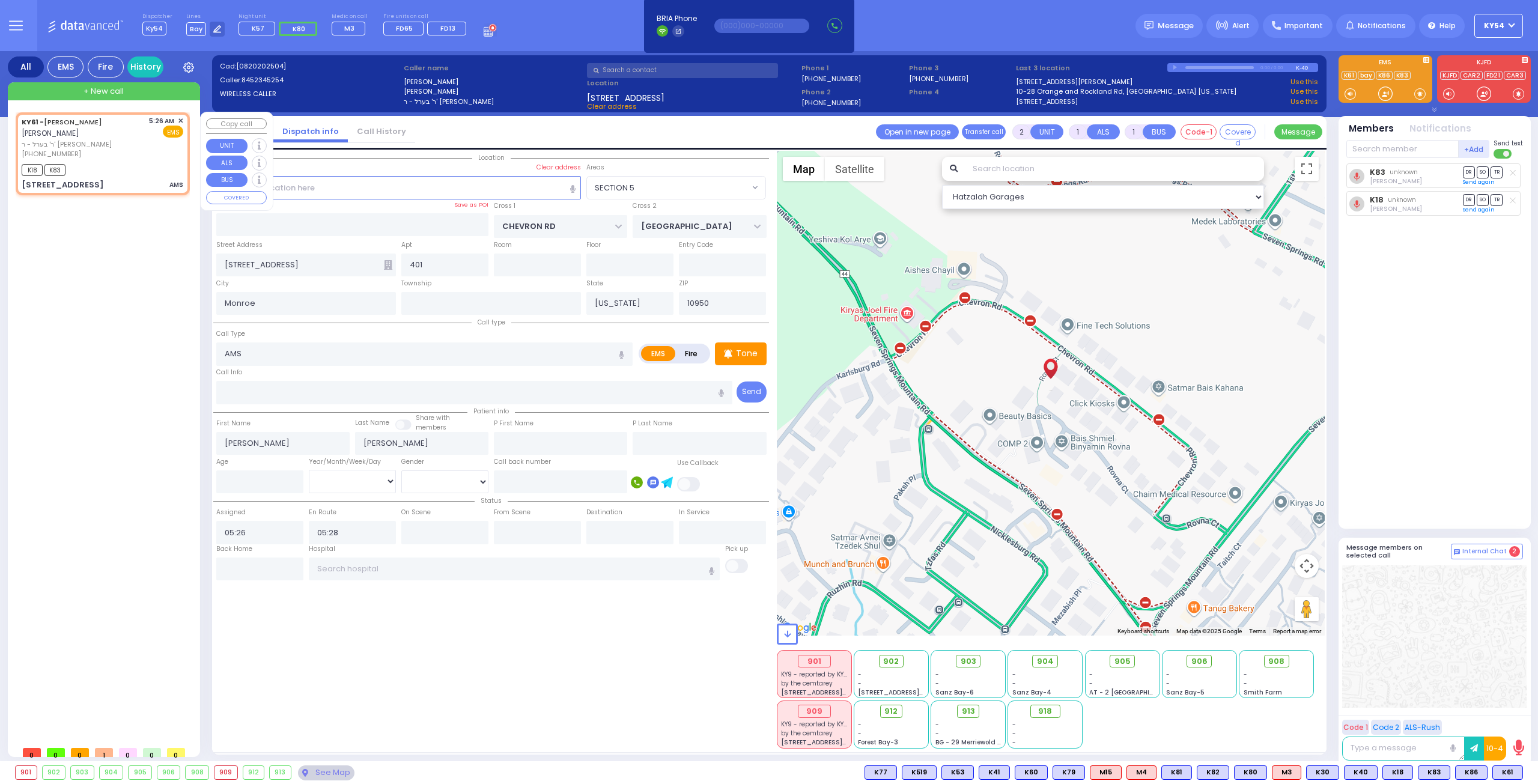
select select
select select "Hatzalah Garages"
select select "SECTION 5"
click at [441, 527] on input "text" at bounding box center [445, 532] width 87 height 23
type input "05:30"
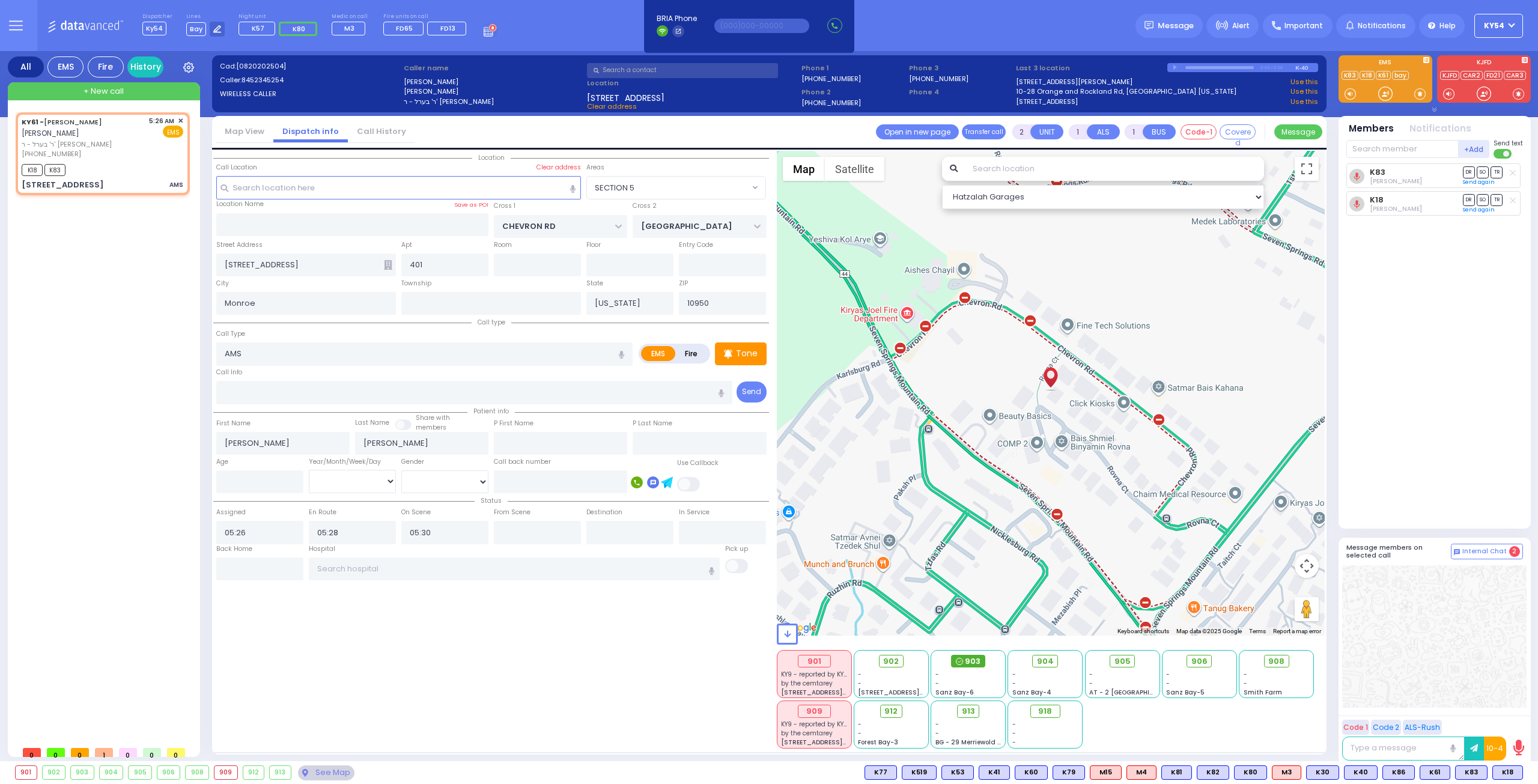
click at [972, 660] on span "903" at bounding box center [973, 662] width 16 height 12
select select
radio input "true"
select select
select select "Hatzalah Garages"
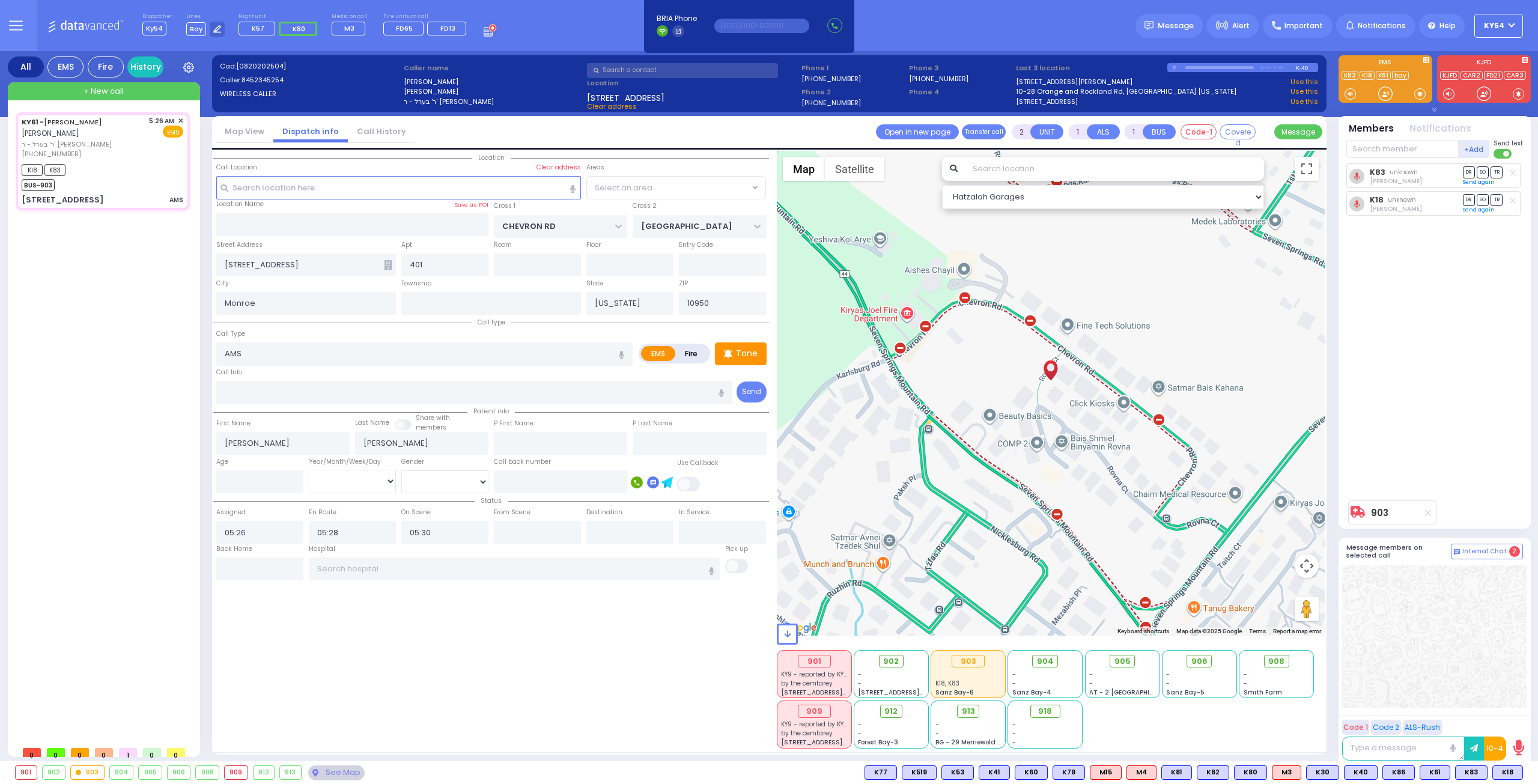
radio input "true"
select select
select select "SECTION 5"
select select "Hatzalah Garages"
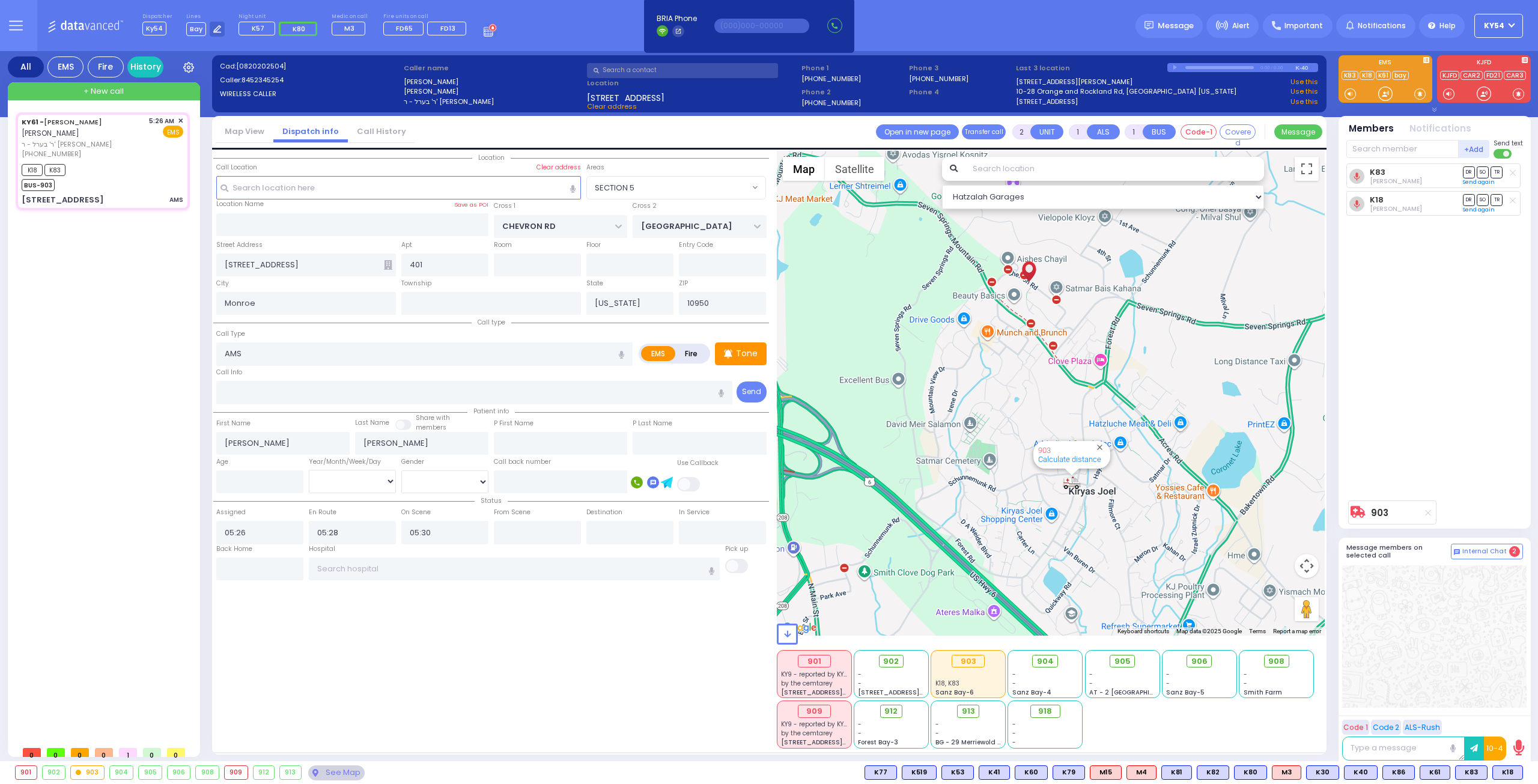
click at [87, 441] on div "KY61 - [PERSON_NAME] [PERSON_NAME] ר' בערל - ר' [PERSON_NAME] [PHONE_NUMBER] 5:…" at bounding box center [105, 427] width 179 height 628
click at [162, 429] on div "KY61 - [PERSON_NAME] [PERSON_NAME] ר' בערל - ר' [PERSON_NAME] [PHONE_NUMBER] 5:…" at bounding box center [105, 427] width 179 height 628
click at [1448, 774] on button at bounding box center [1447, 773] width 6 height 13
click at [1442, 718] on icon at bounding box center [1438, 719] width 13 height 13
click at [1404, 394] on div "K83 [PERSON_NAME] DR SO TR DR" at bounding box center [1436, 329] width 179 height 331
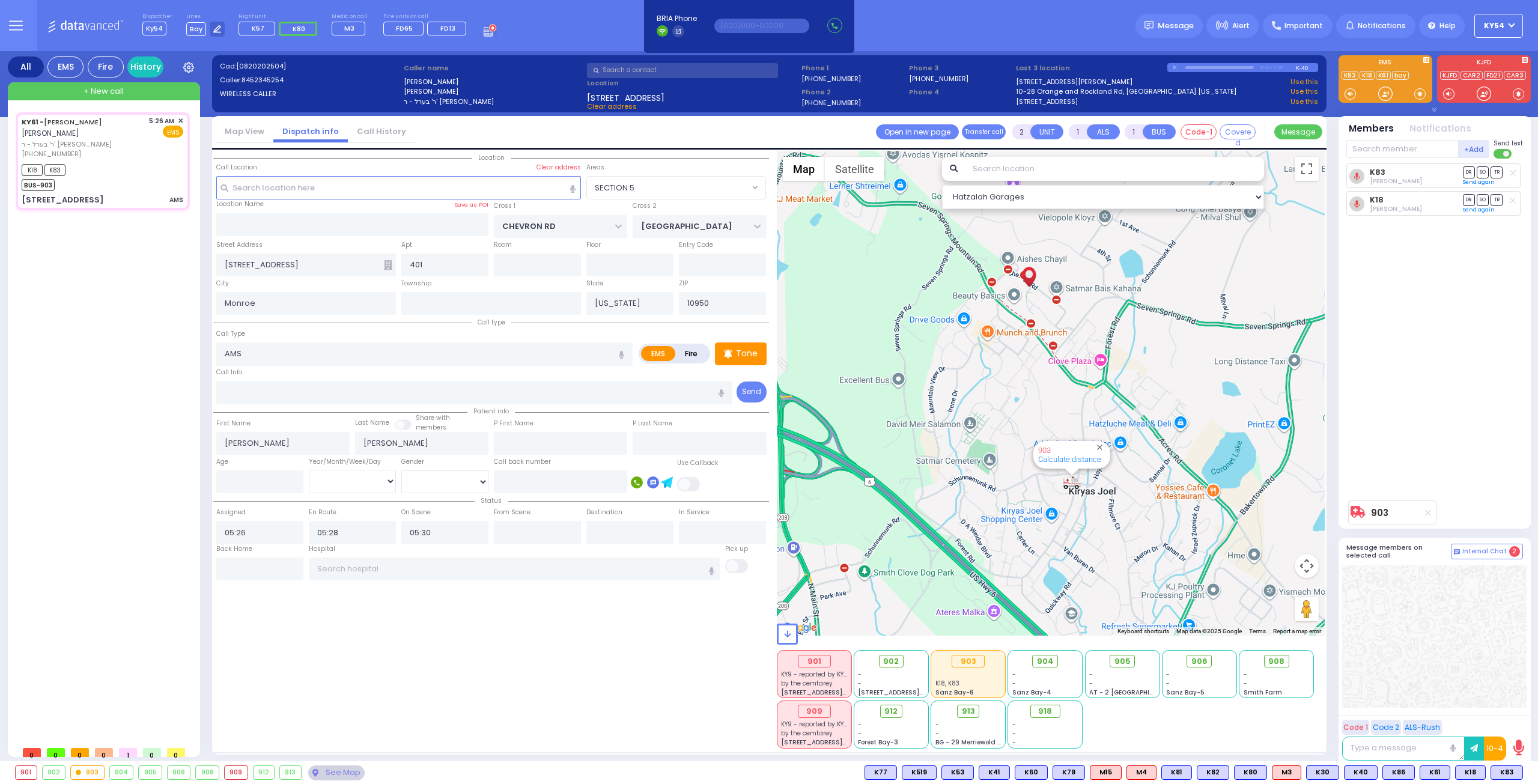
click at [121, 437] on div "KY61 - [PERSON_NAME] [PERSON_NAME] ר' בערל - ר' [PERSON_NAME] [PHONE_NUMBER] 5:…" at bounding box center [105, 427] width 179 height 628
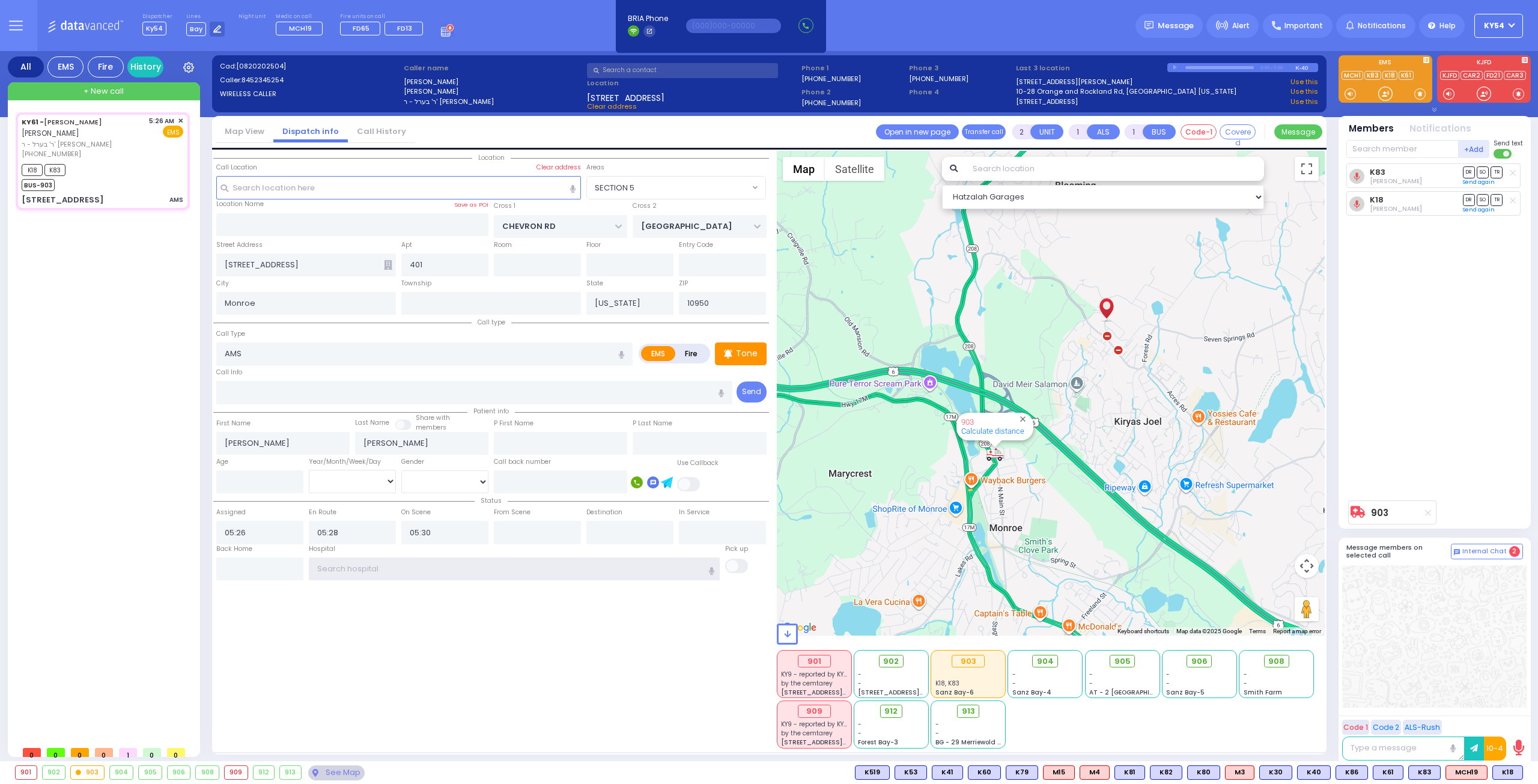
click at [354, 568] on input "text" at bounding box center [515, 569] width 412 height 23
click at [354, 567] on input "text" at bounding box center [515, 569] width 412 height 23
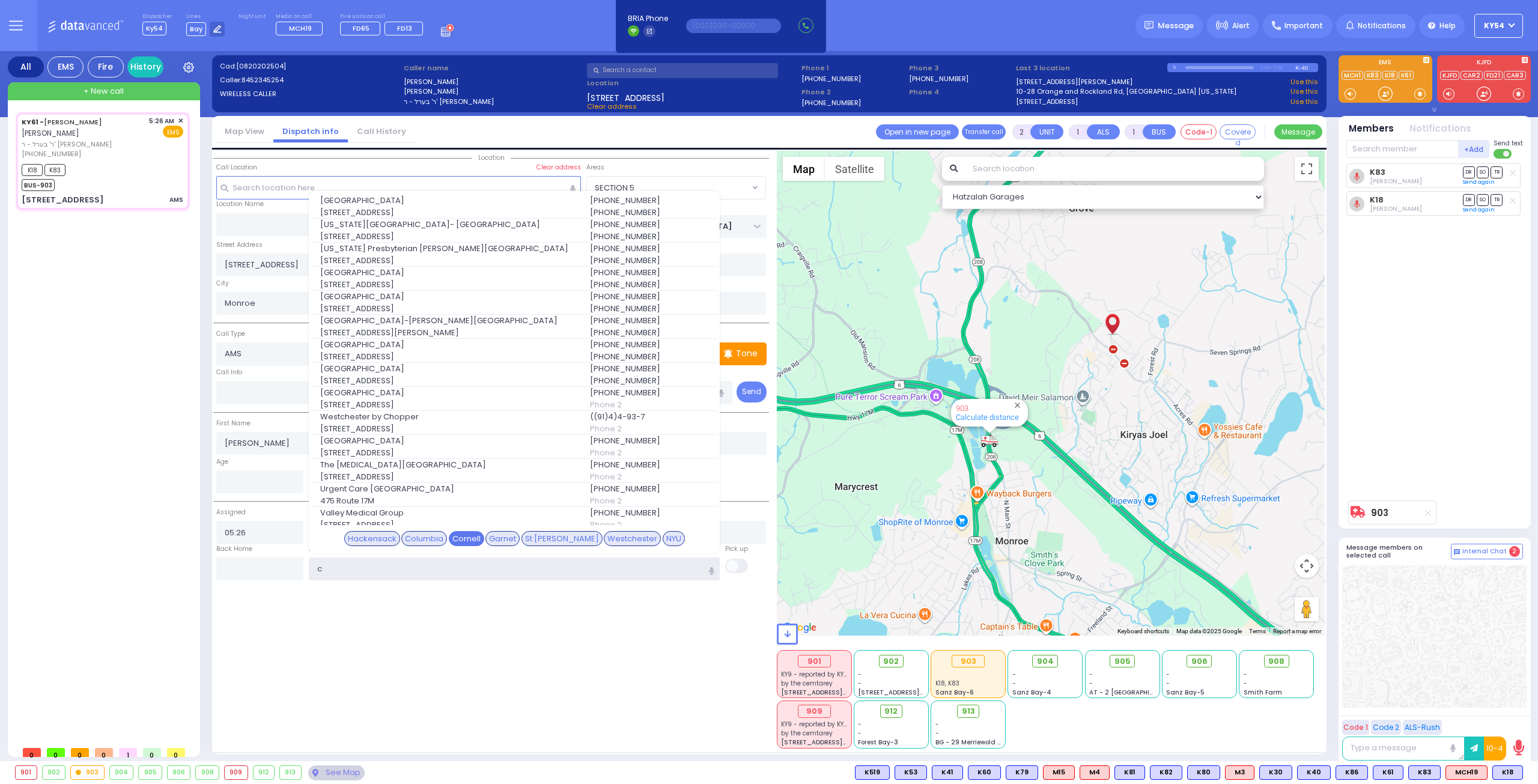
type input "c"
click at [477, 534] on div "Cornell" at bounding box center [466, 539] width 35 height 16
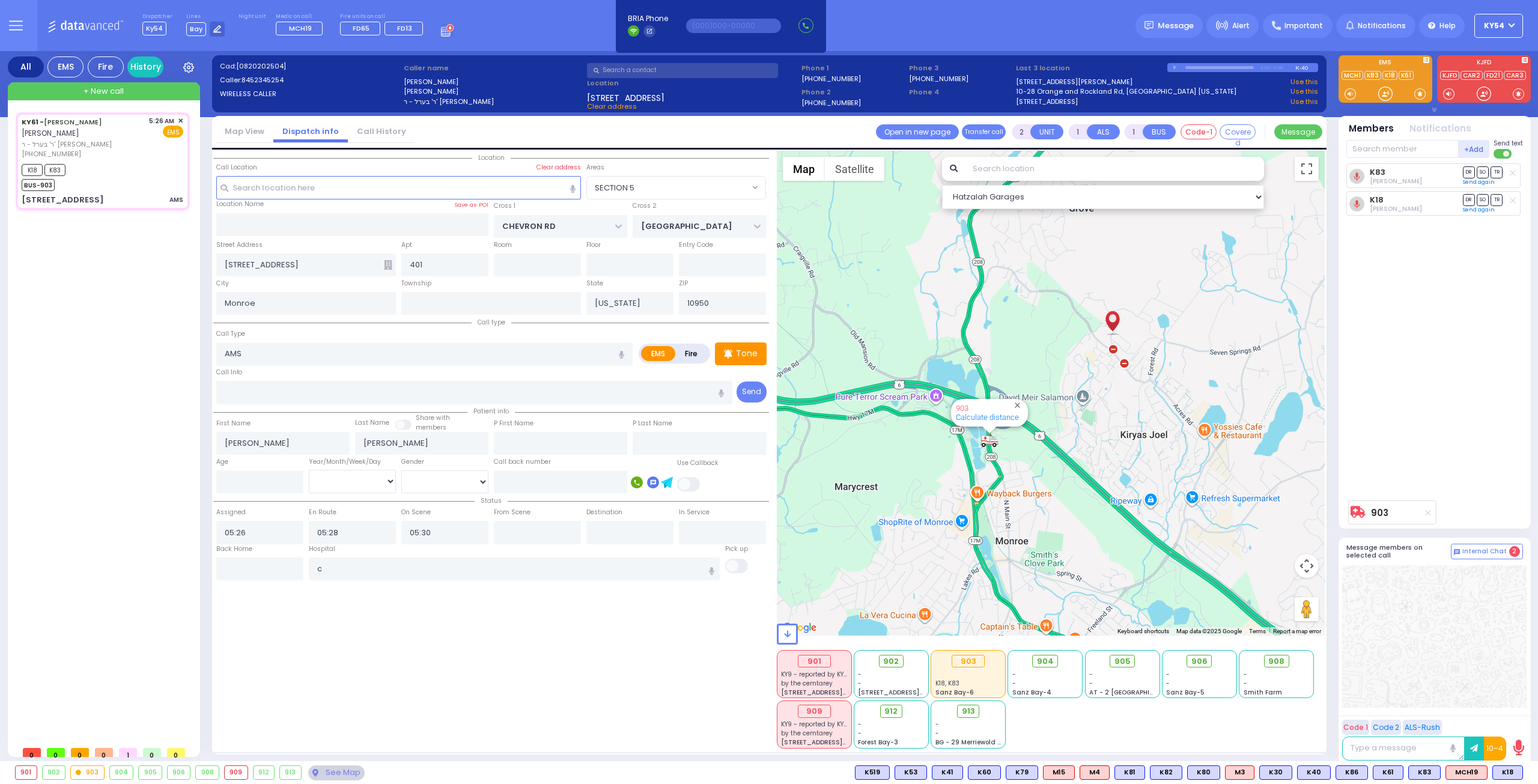
select select
radio input "true"
select select
type input "[US_STATE] Presbyterian [PERSON_NAME][GEOGRAPHIC_DATA]"
select select "SECTION 5"
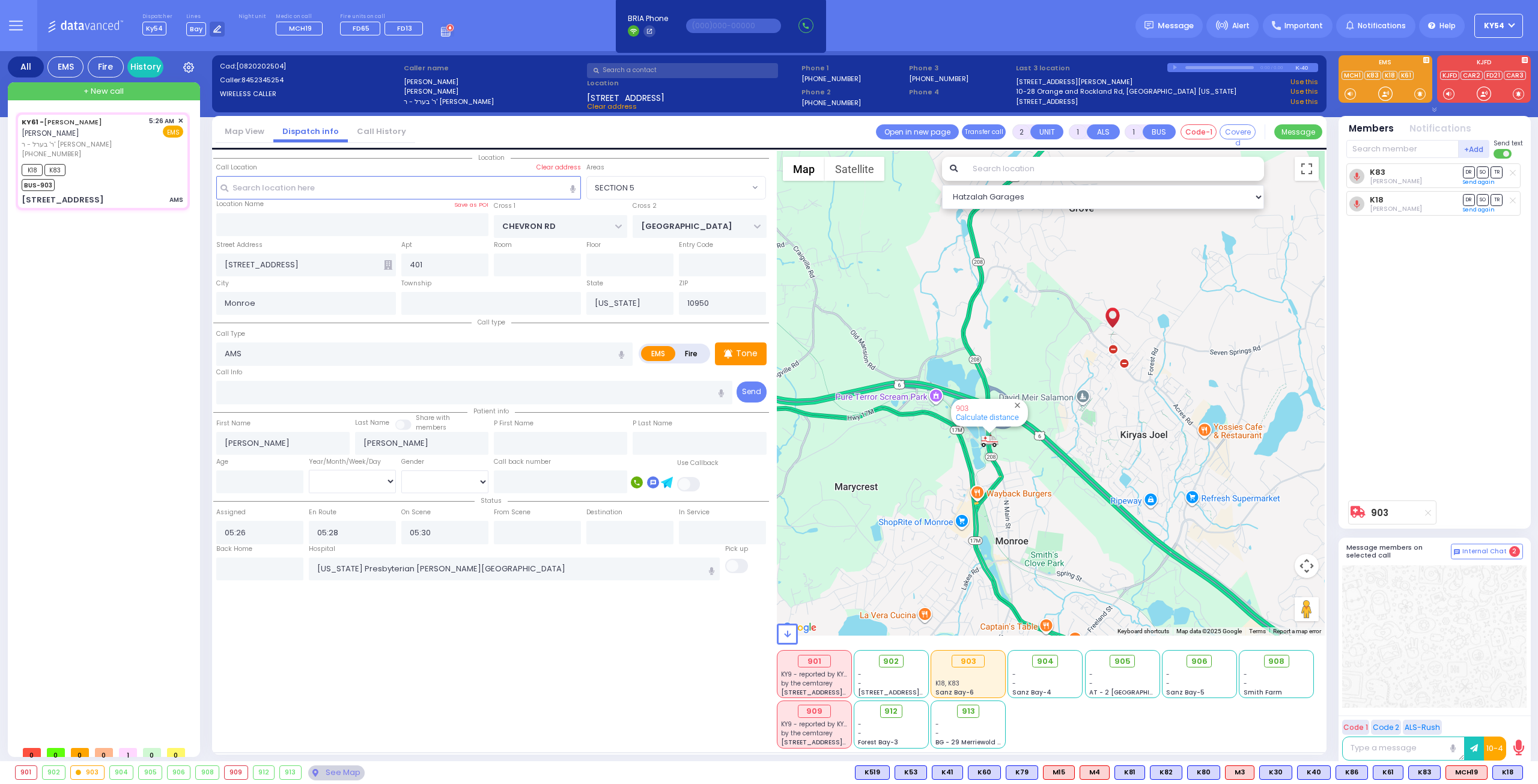
select select "Hatzalah Garages"
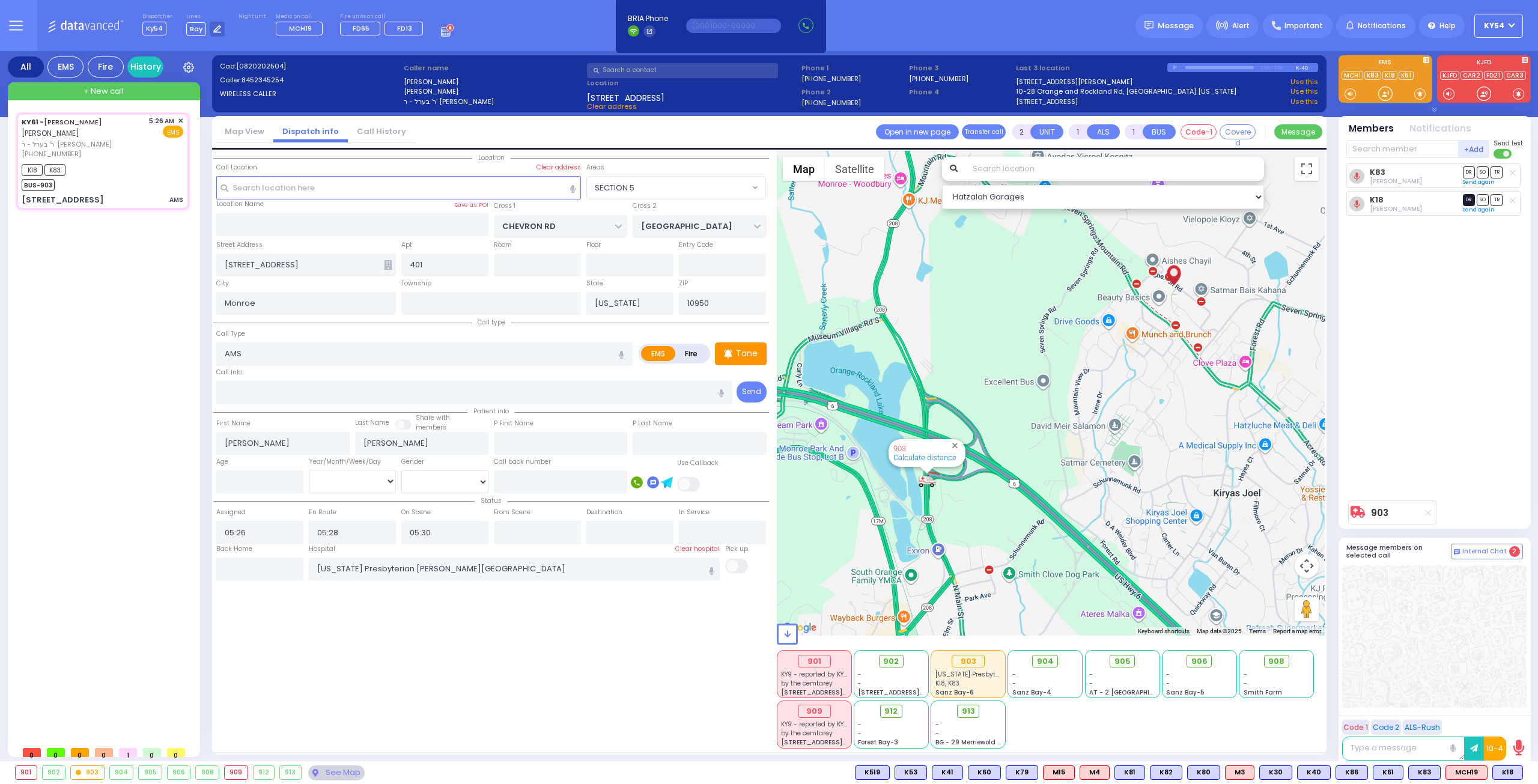
click at [1467, 200] on span "DR" at bounding box center [1469, 200] width 12 height 12
select select
radio input "true"
select select
select select "Hatzalah Garages"
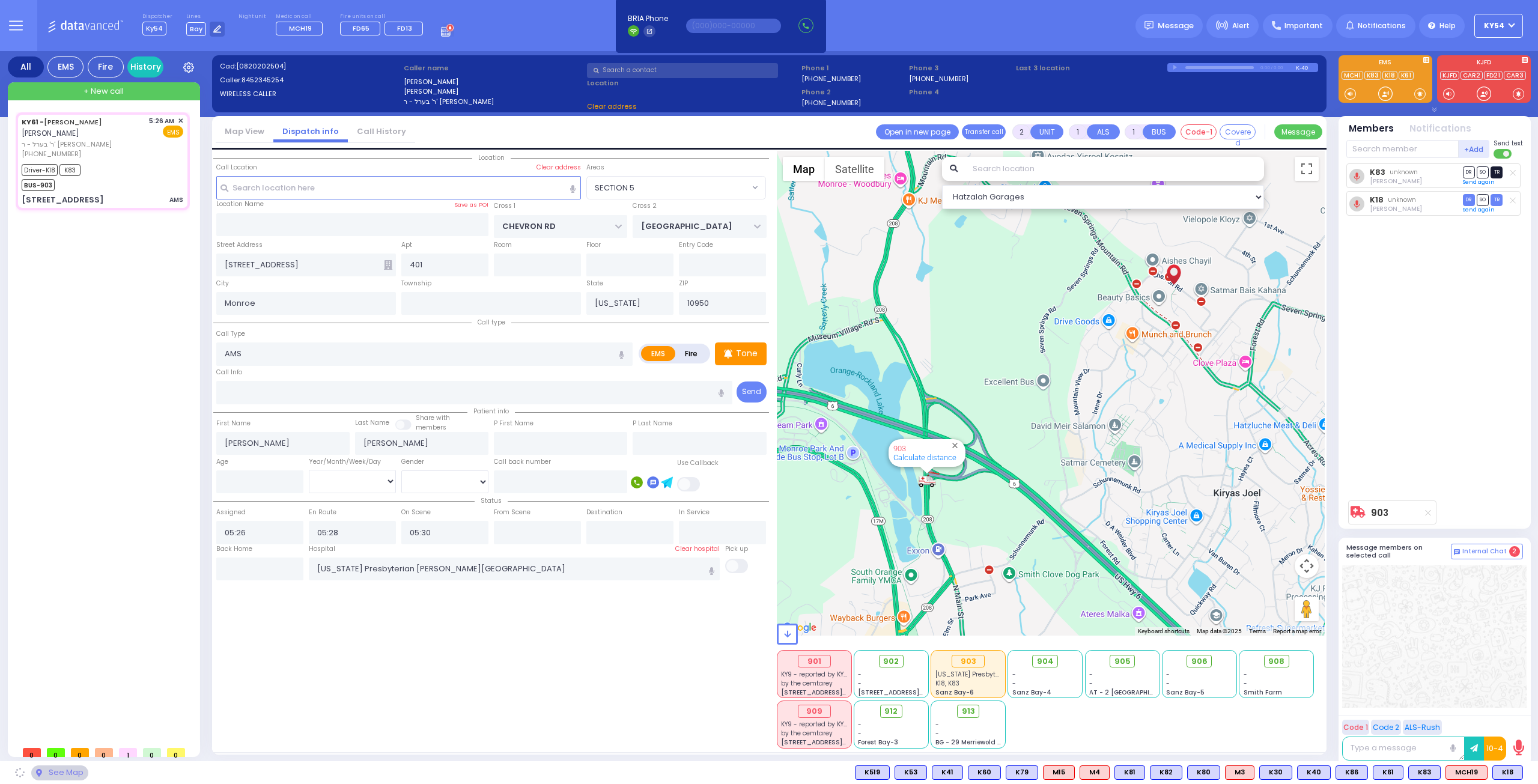
select select "SECTION 5"
click at [1499, 171] on span "TR" at bounding box center [1497, 172] width 12 height 12
select select
radio input "true"
select select
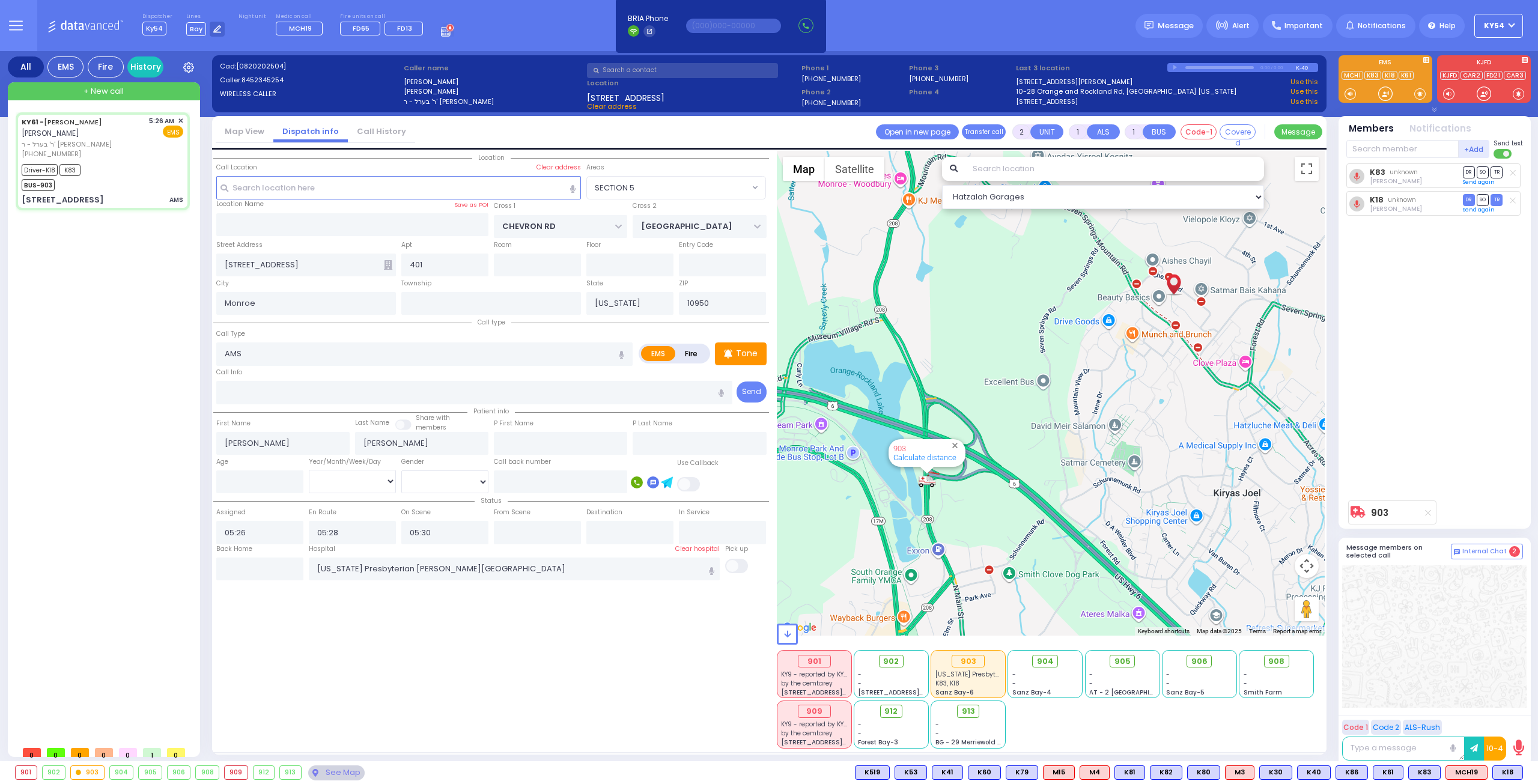
type input "06:03"
select select "Hatzalah Garages"
select select "SECTION 5"
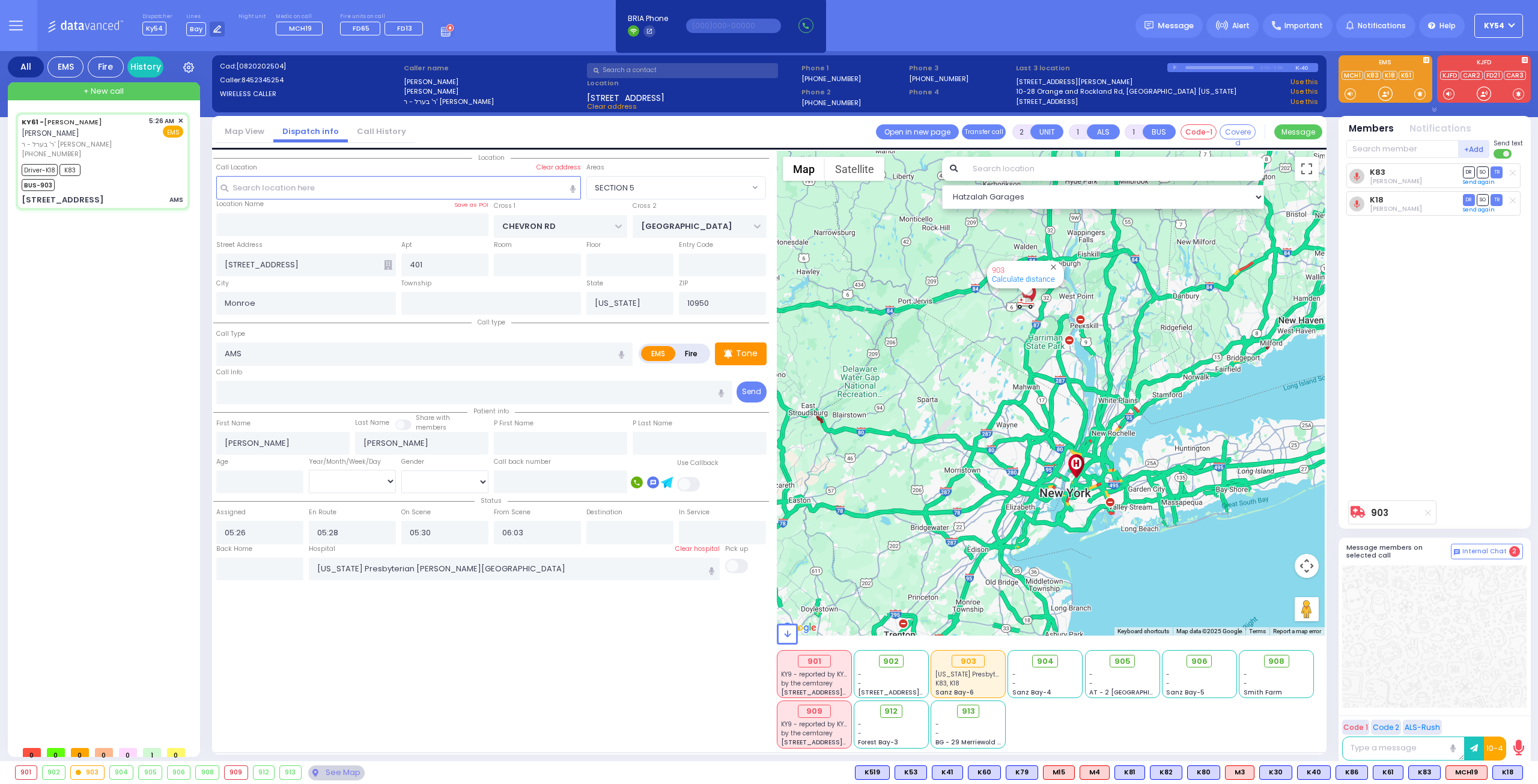
click at [110, 343] on div "KY61 - [PERSON_NAME] [PERSON_NAME] ר' בערל - ר' [PERSON_NAME] [PHONE_NUMBER] 5:…" at bounding box center [105, 427] width 179 height 628
type input "6"
select select
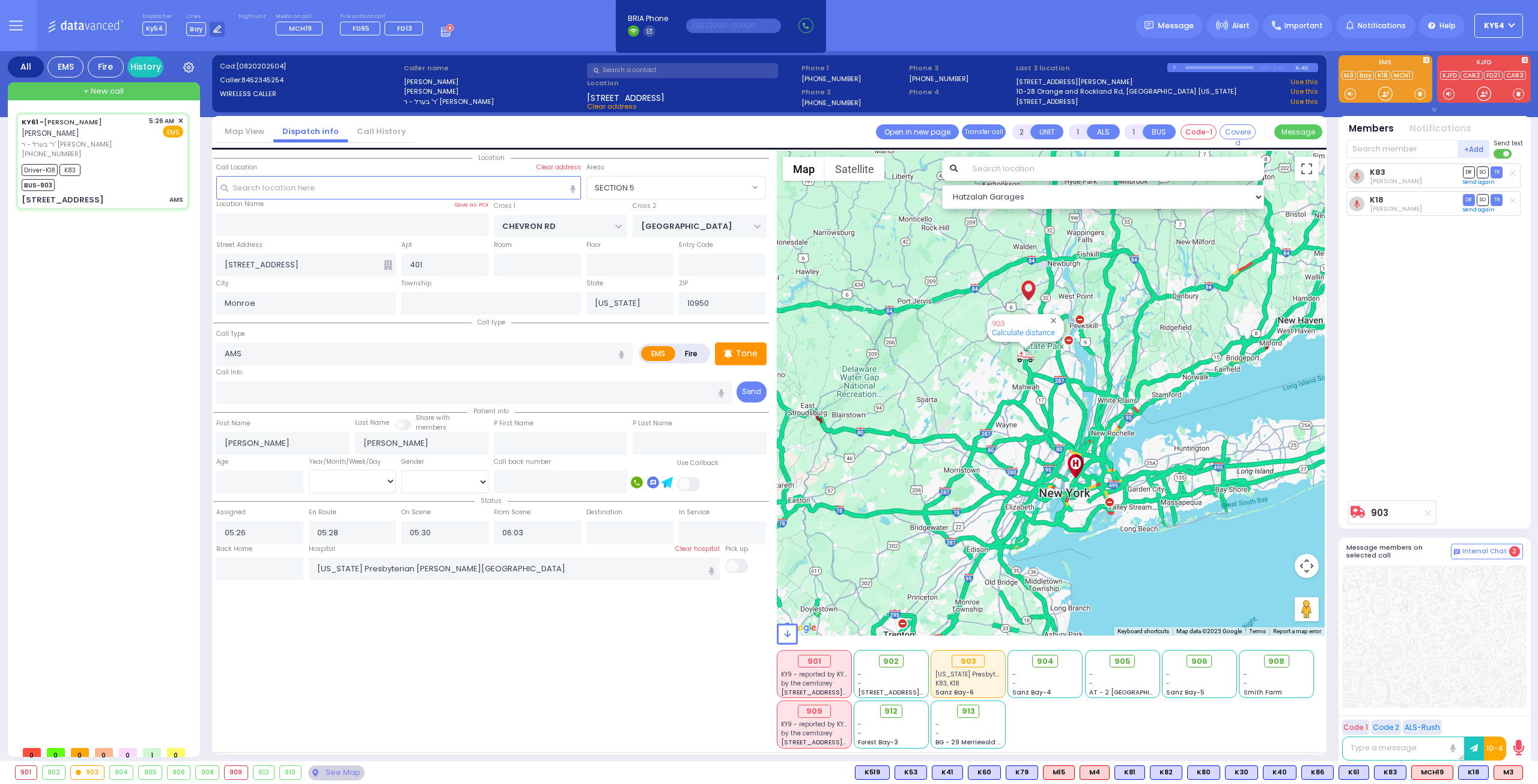
radio input "true"
type input "Unknown"
select select "Year"
select select "Hatzalah Garages"
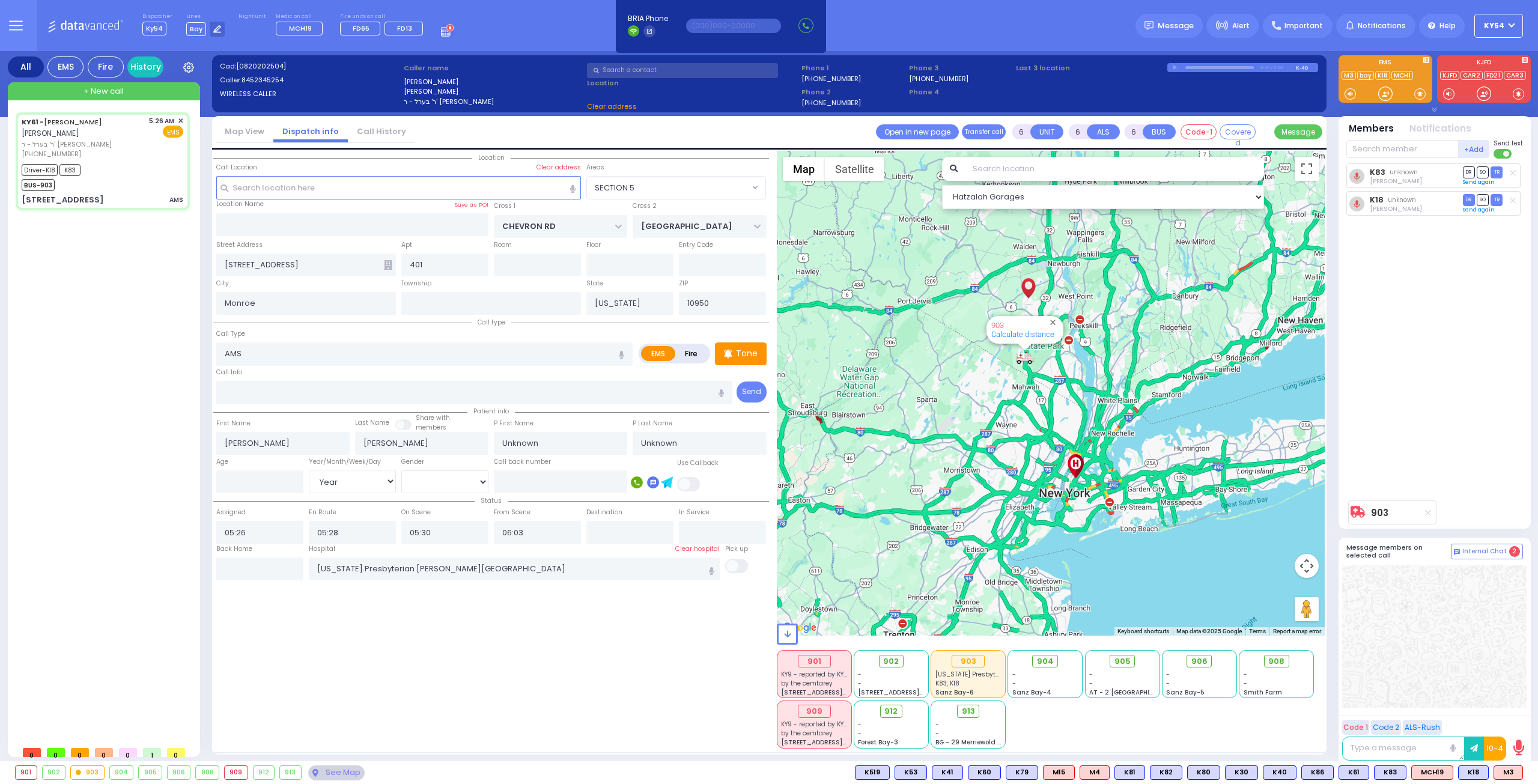
select select "SECTION 5"
select select
radio input "true"
type input "Gitty"
type input "[PERSON_NAME]"
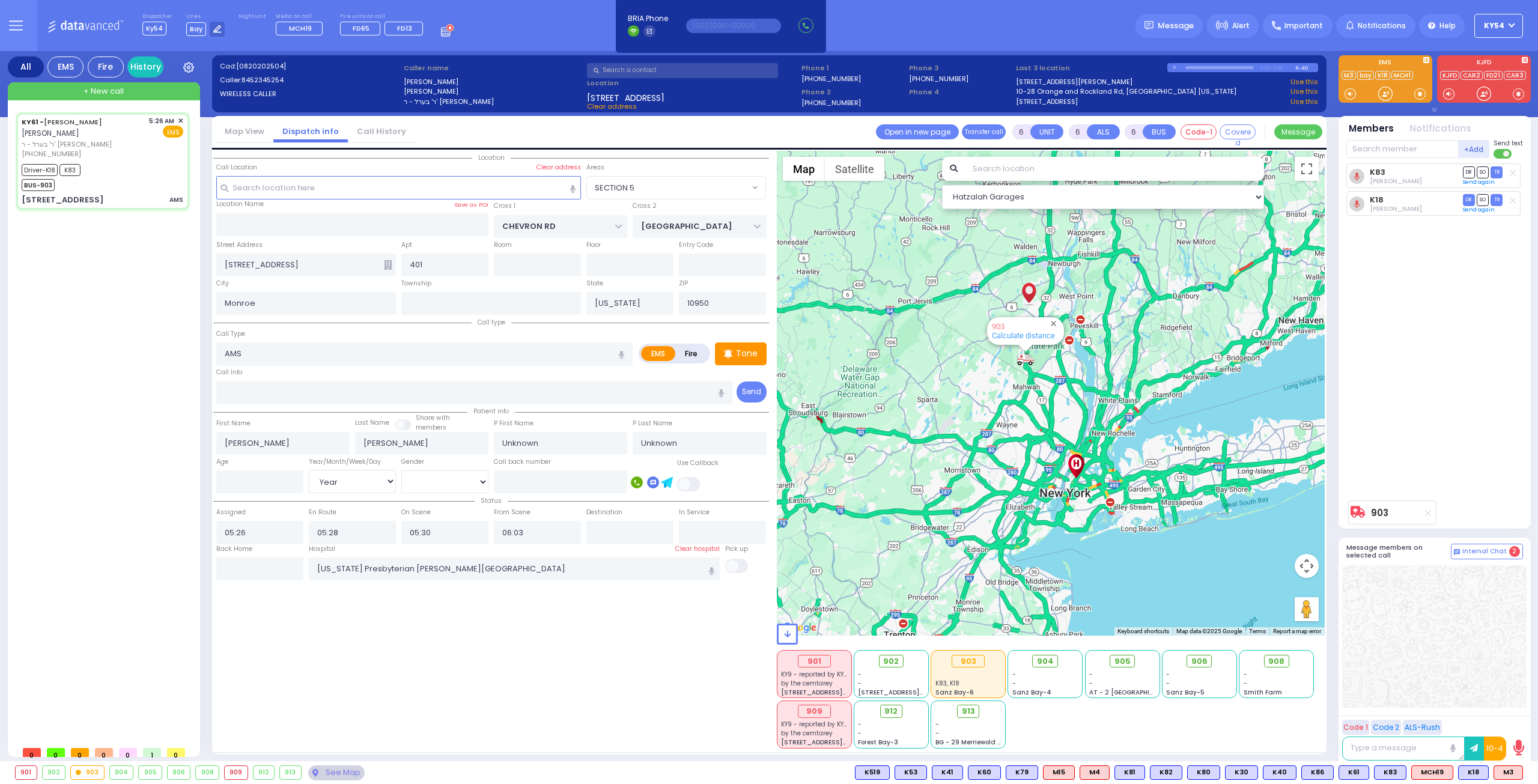
type input "17"
select select "Year"
select select "[DEMOGRAPHIC_DATA]"
select select "SECTION 5"
select select "Hatzalah Garages"
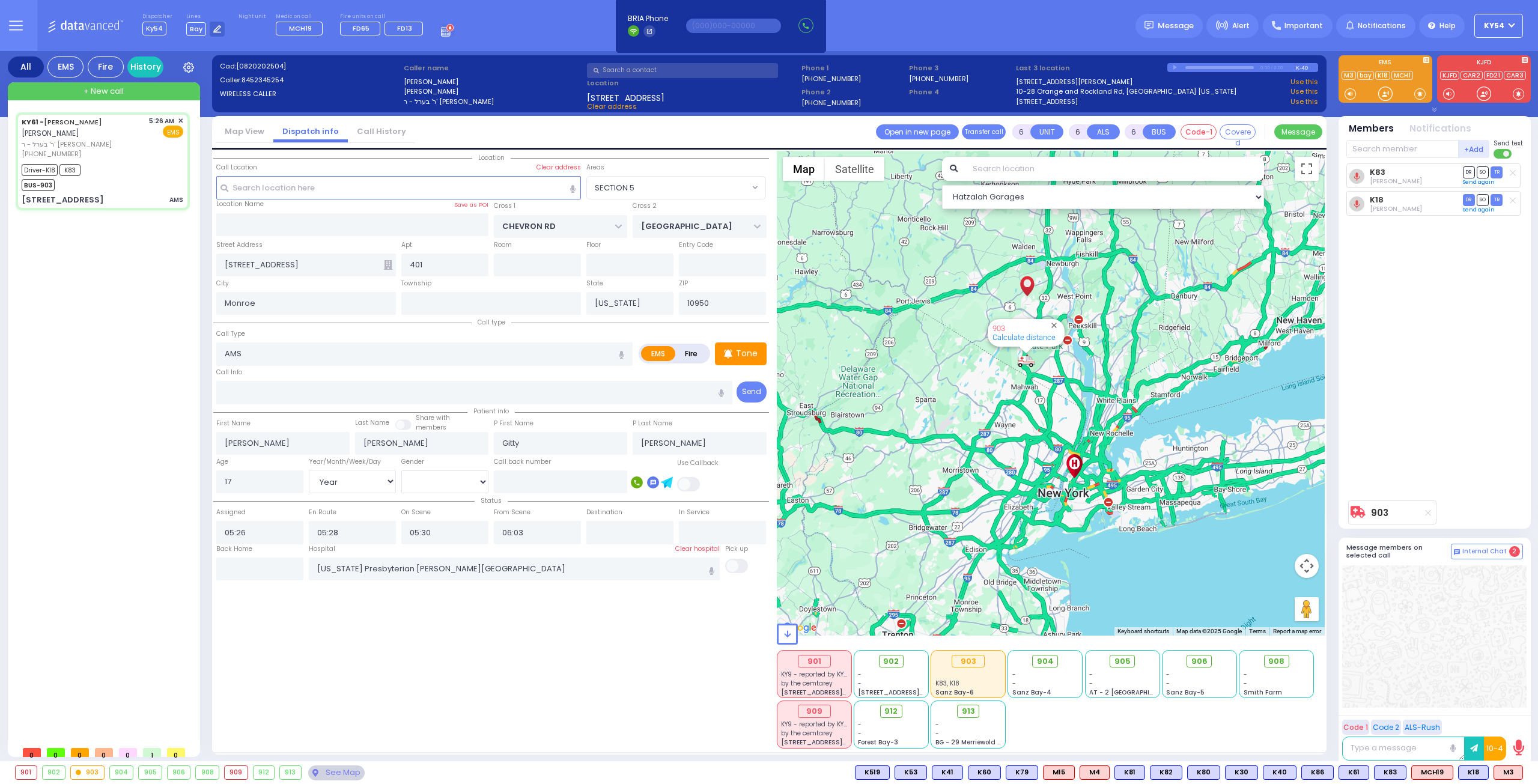
select select
radio input "true"
select select "Year"
select select "[DEMOGRAPHIC_DATA]"
select select "Hatzalah Garages"
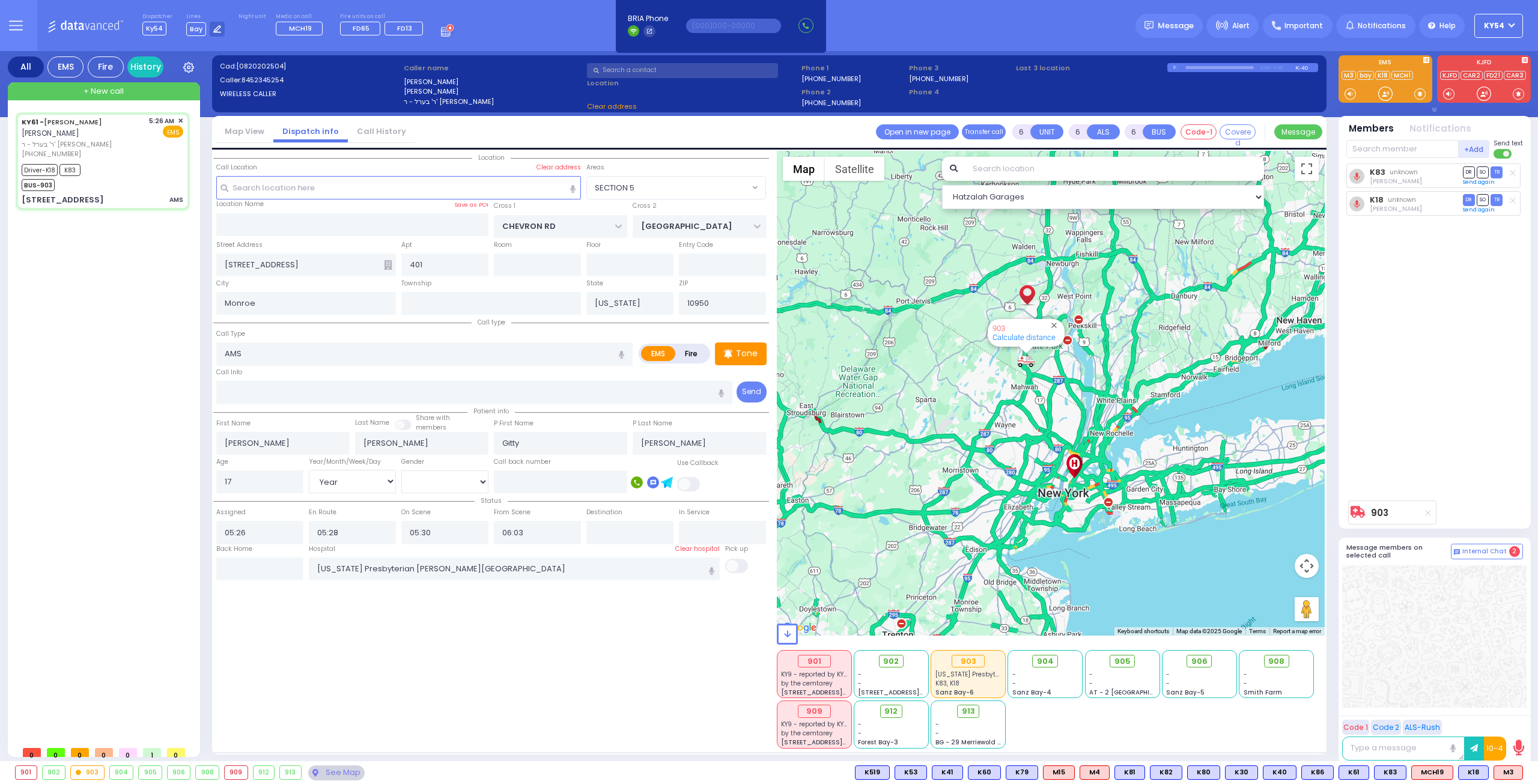
select select "SECTION 5"
select select
radio input "true"
select select "Year"
select select "[DEMOGRAPHIC_DATA]"
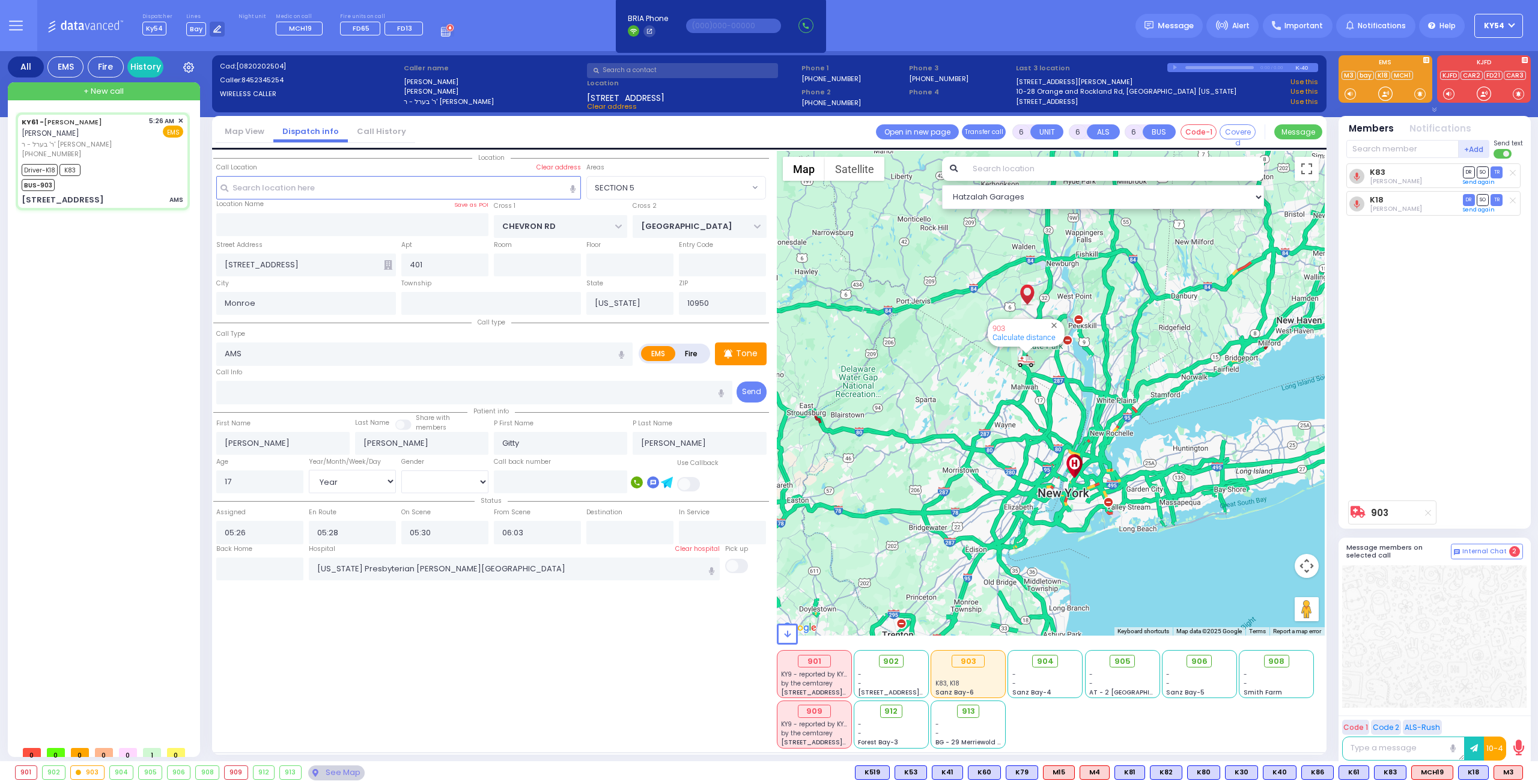
select select "SECTION 5"
select select "Hatzalah Garages"
select select
radio input "true"
select select "Year"
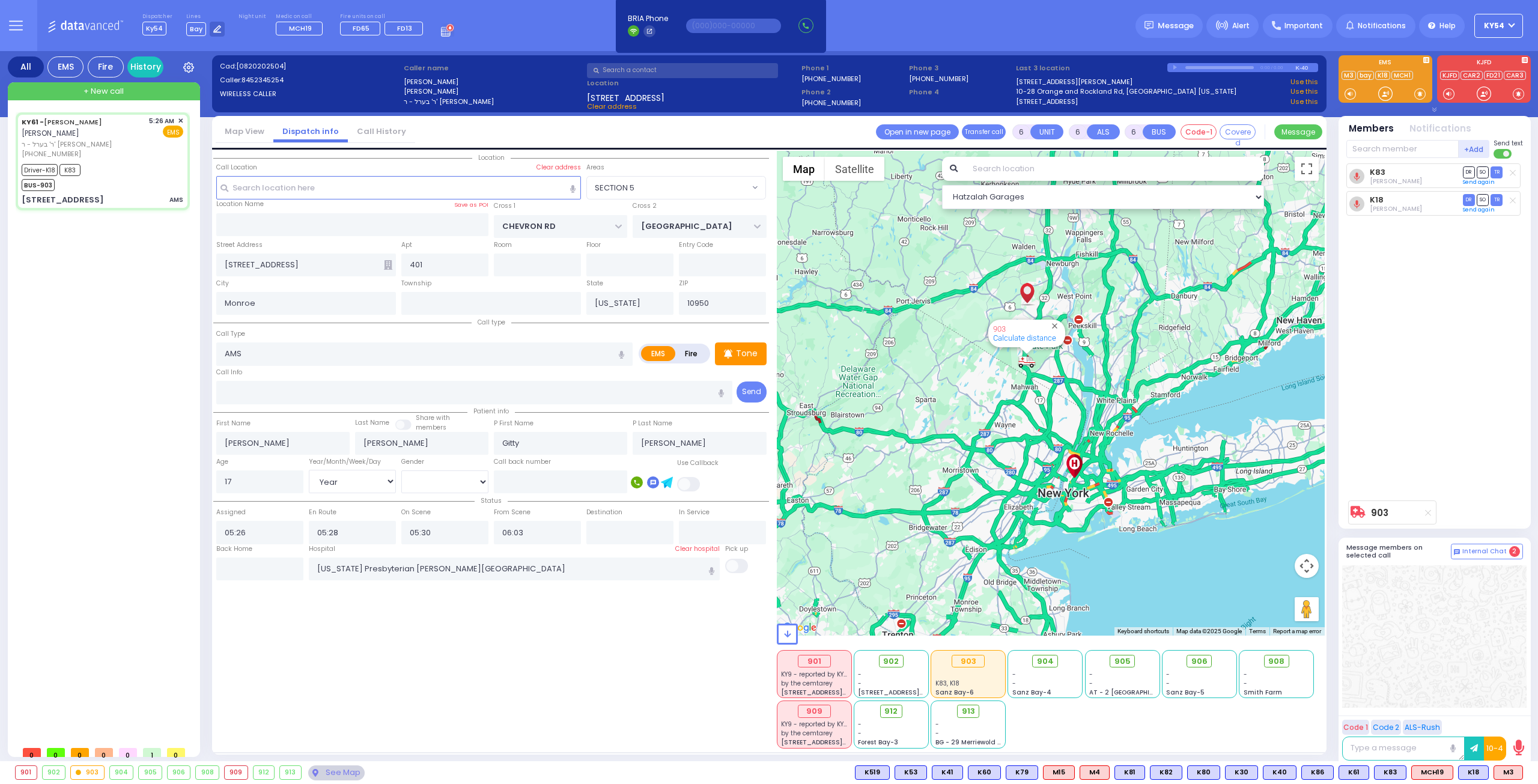
select select "[DEMOGRAPHIC_DATA]"
select select "Hatzalah Garages"
select select "SECTION 5"
select select
radio input "true"
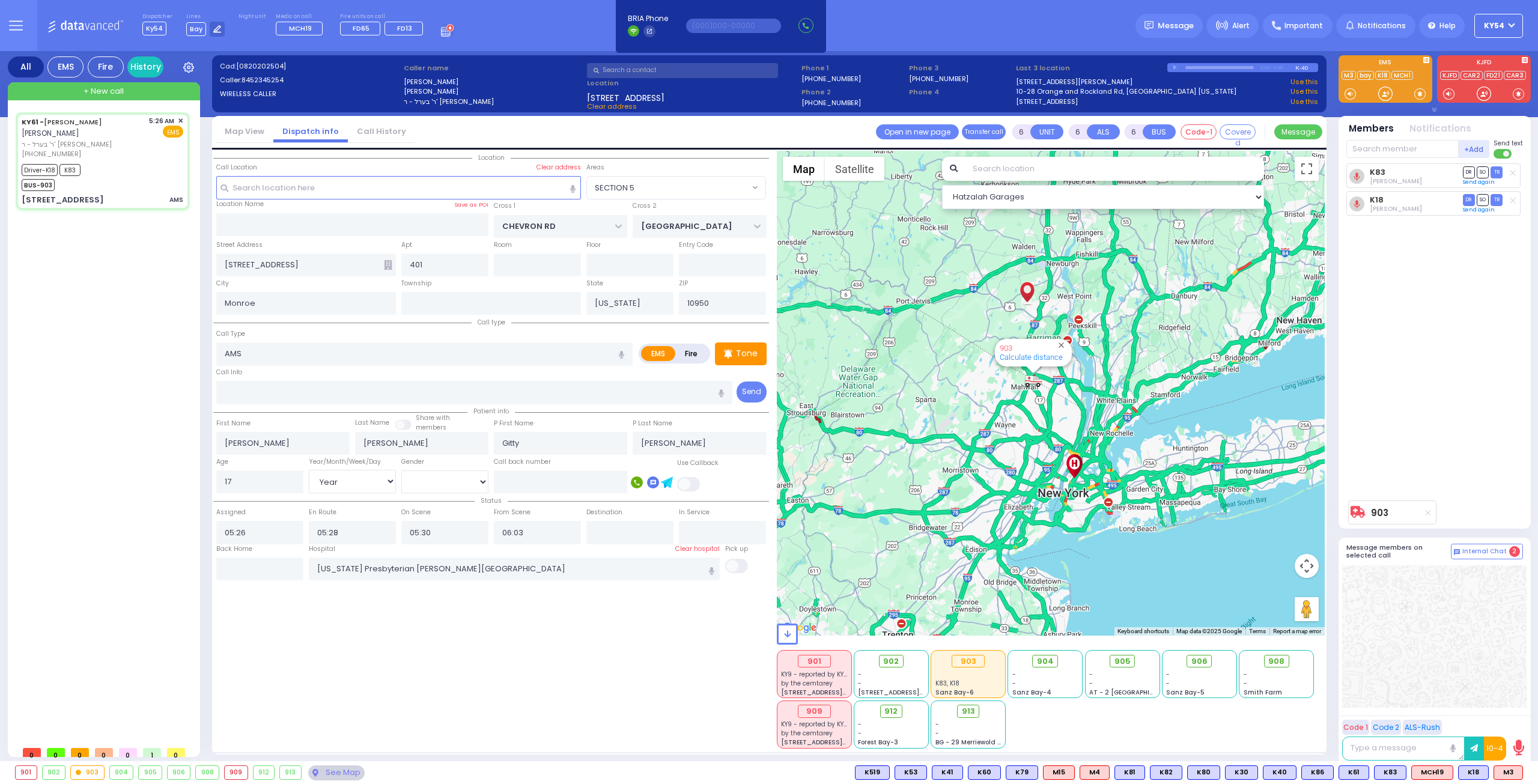
select select "Year"
select select "[DEMOGRAPHIC_DATA]"
select select "Hatzalah Garages"
select select "SECTION 5"
select select
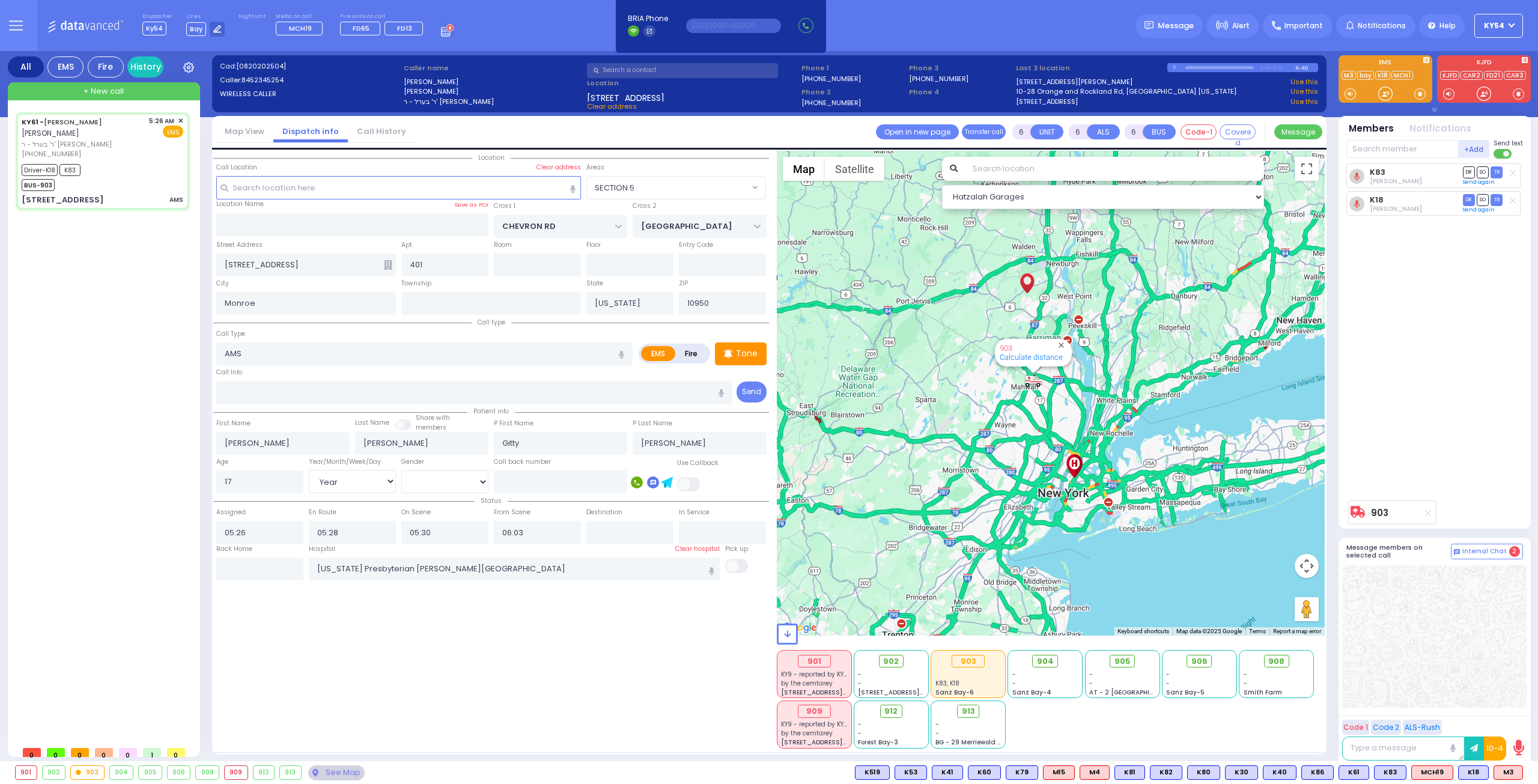
radio input "true"
select select "Year"
select select "[DEMOGRAPHIC_DATA]"
select select "Hatzalah Garages"
select select "SECTION 5"
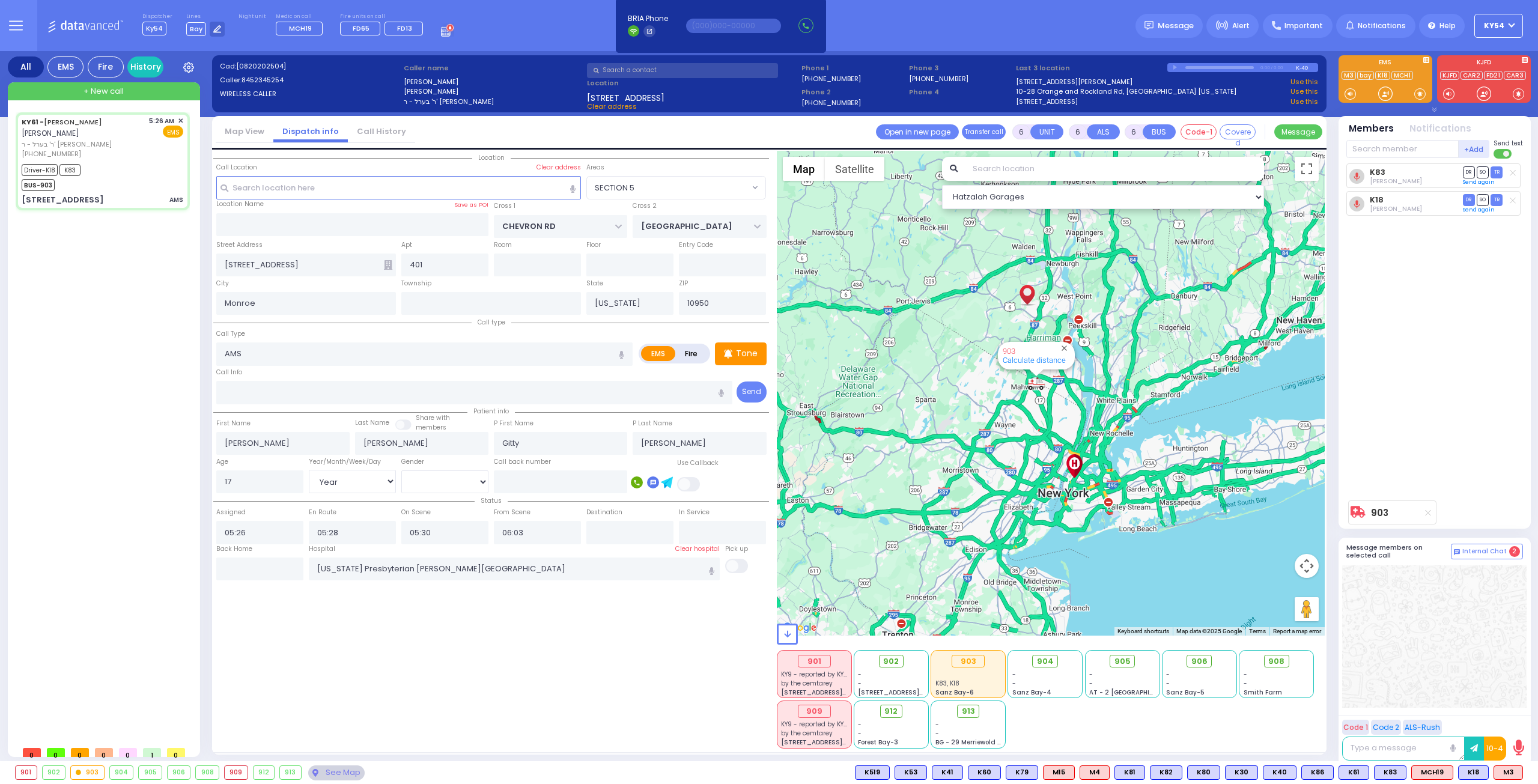
select select
radio input "true"
select select "Year"
select select "[DEMOGRAPHIC_DATA]"
select select "Hatzalah Garages"
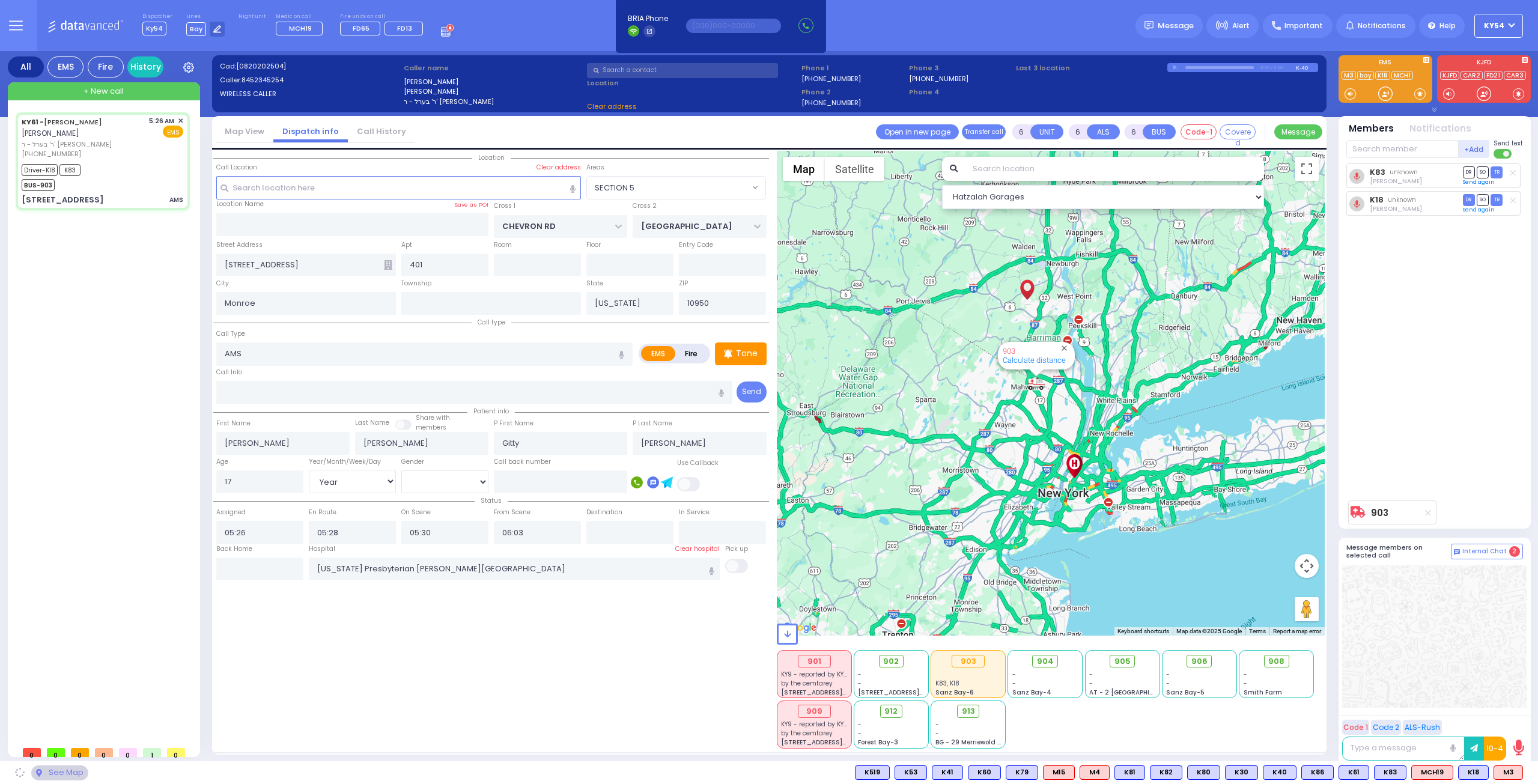
select select "SECTION 5"
select select
radio input "true"
select select "Year"
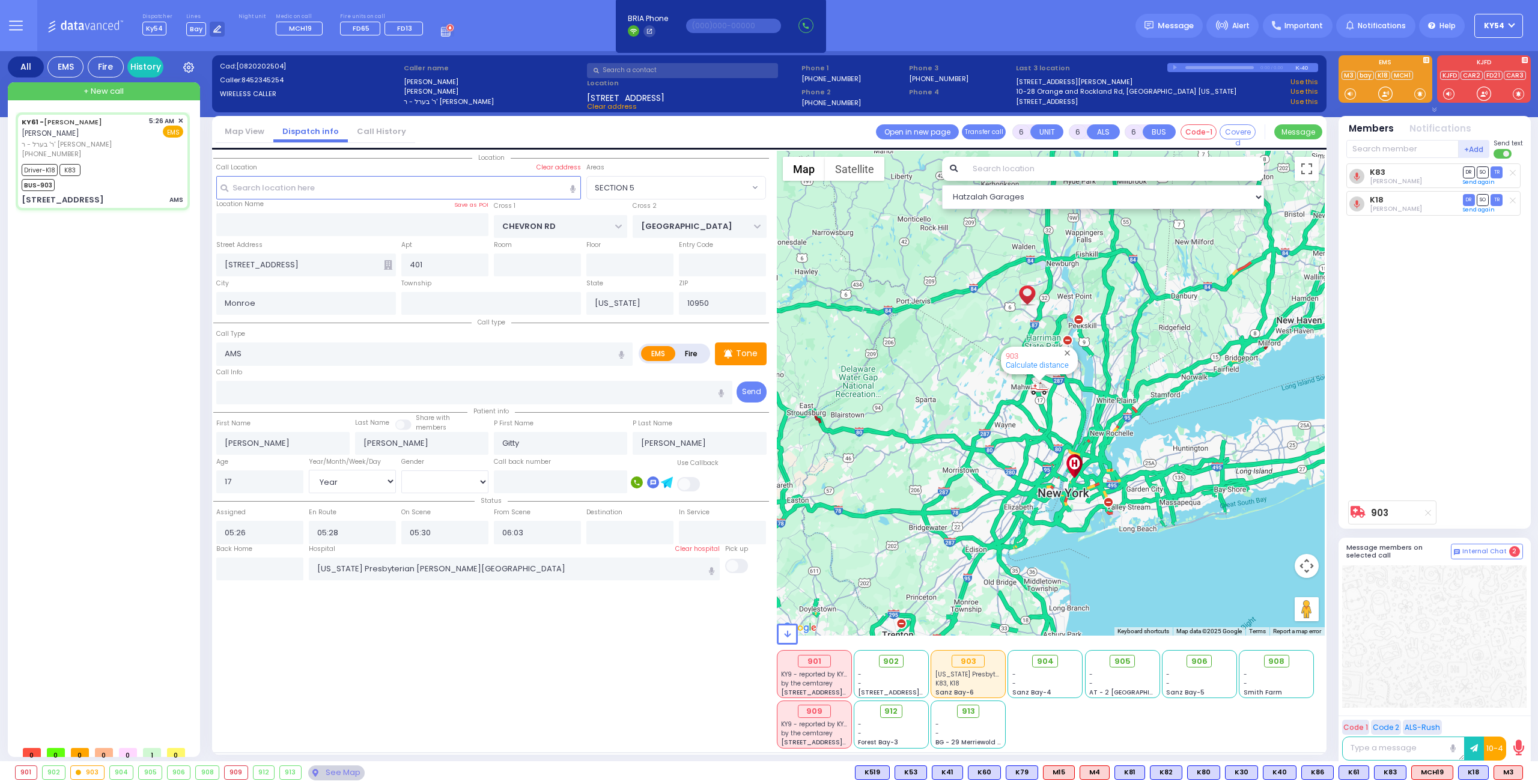
select select "[DEMOGRAPHIC_DATA]"
select select "Hatzalah Garages"
select select "SECTION 5"
